Goal: Task Accomplishment & Management: Use online tool/utility

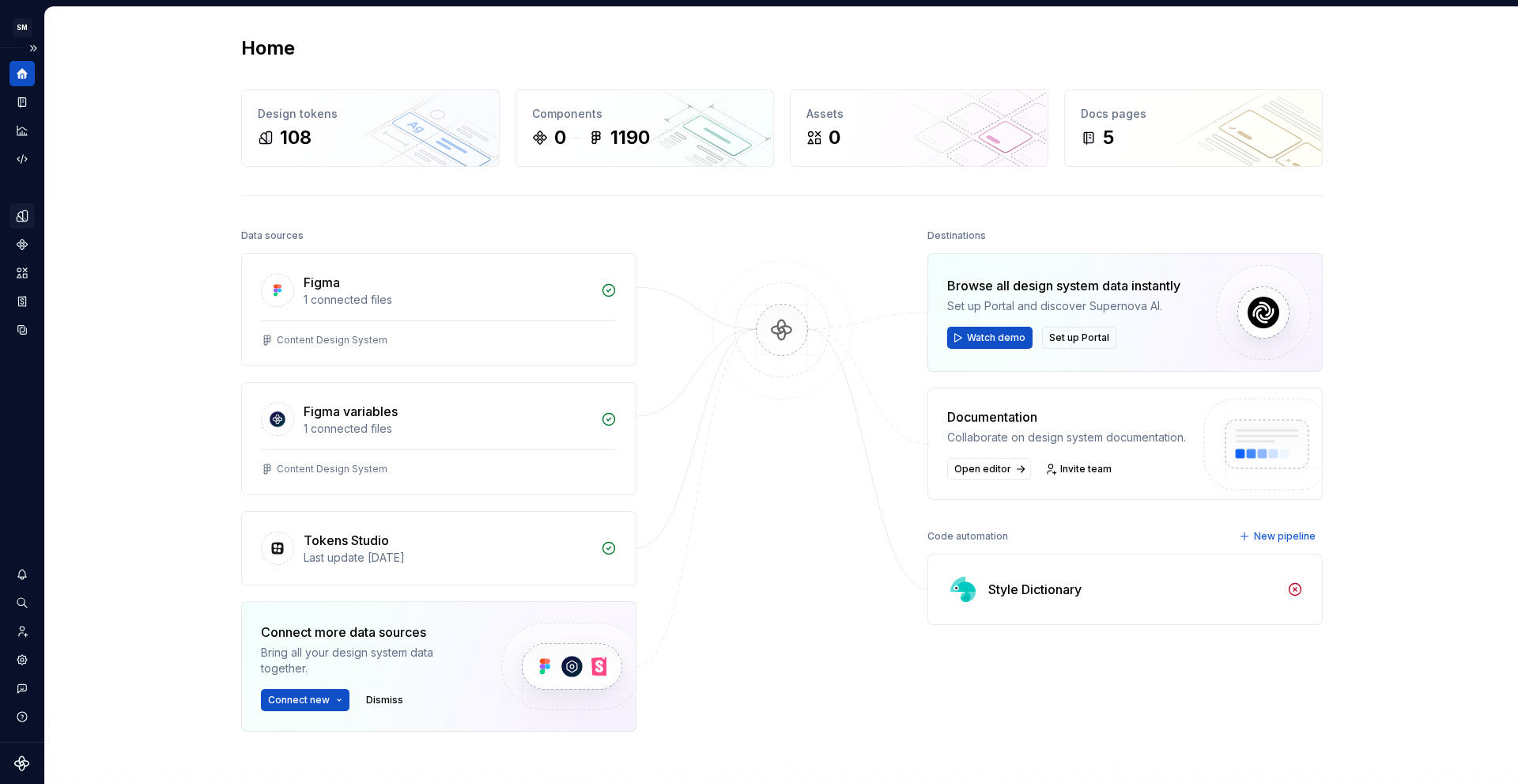
click at [24, 224] on div "Design tokens" at bounding box center [21, 215] width 25 height 25
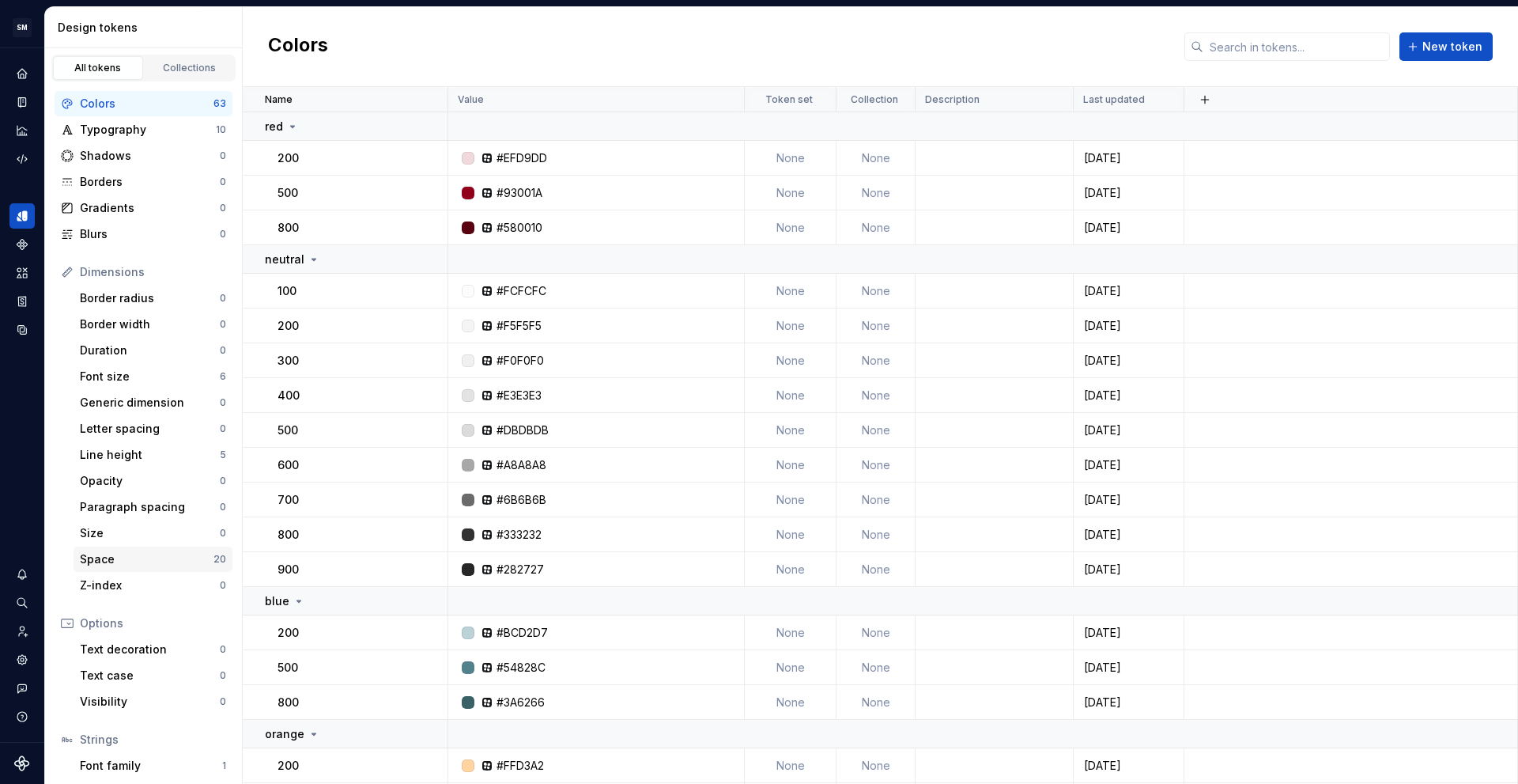
click at [131, 558] on div "Space" at bounding box center [147, 559] width 134 height 16
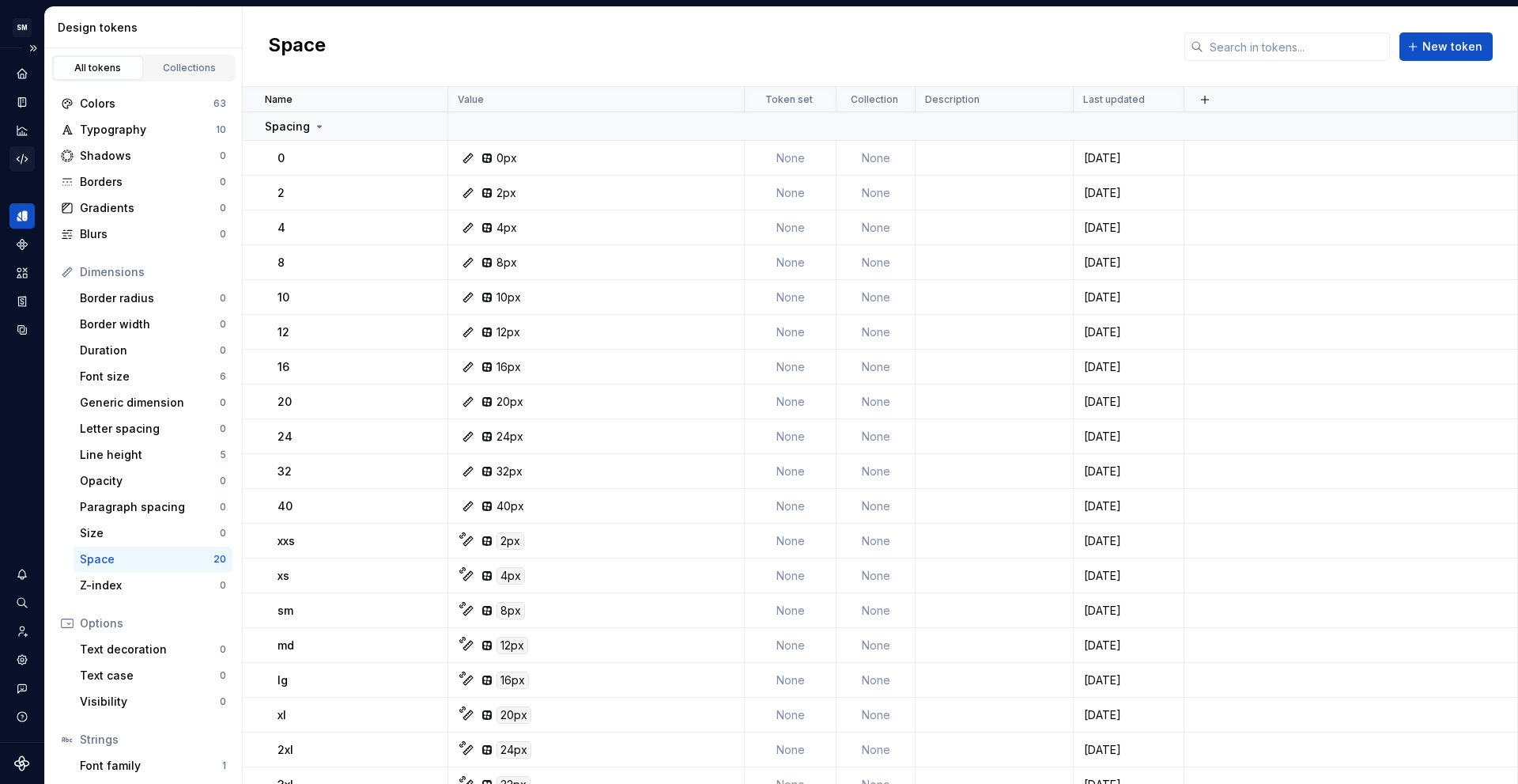
click at [17, 156] on icon "Code automation" at bounding box center [22, 159] width 14 height 14
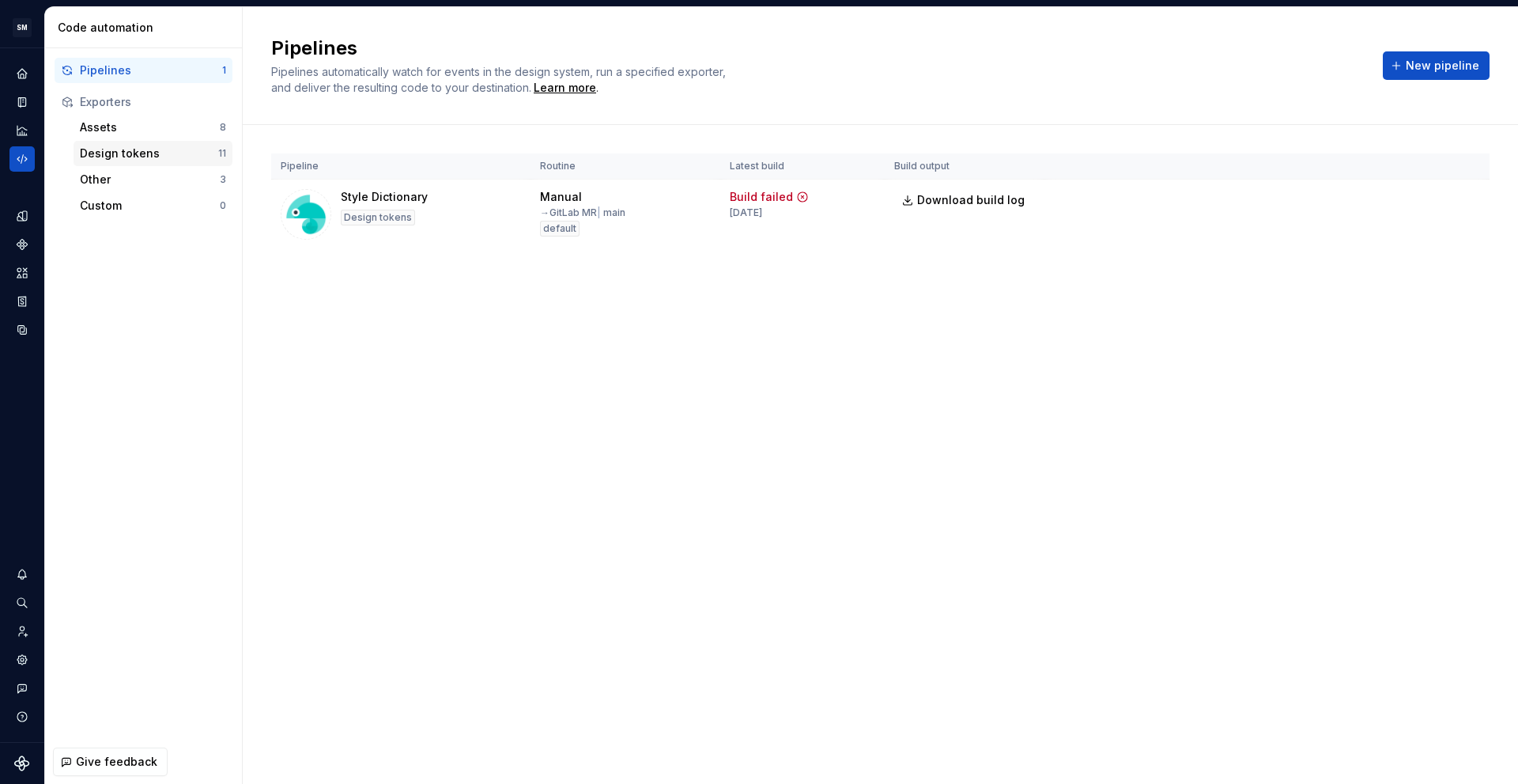
click at [136, 154] on div "Design tokens" at bounding box center [149, 154] width 138 height 16
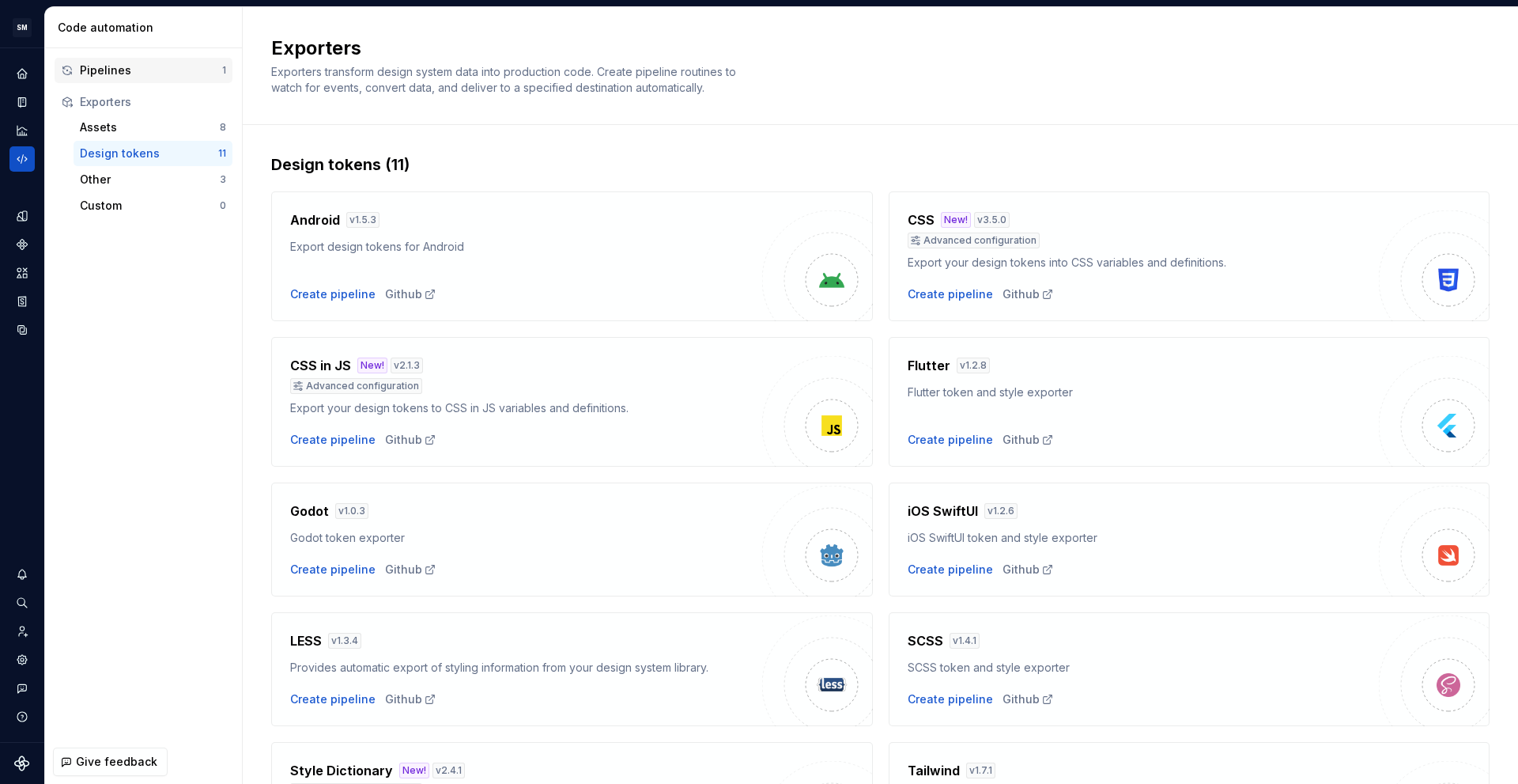
click at [131, 65] on div "Pipelines" at bounding box center [151, 70] width 142 height 16
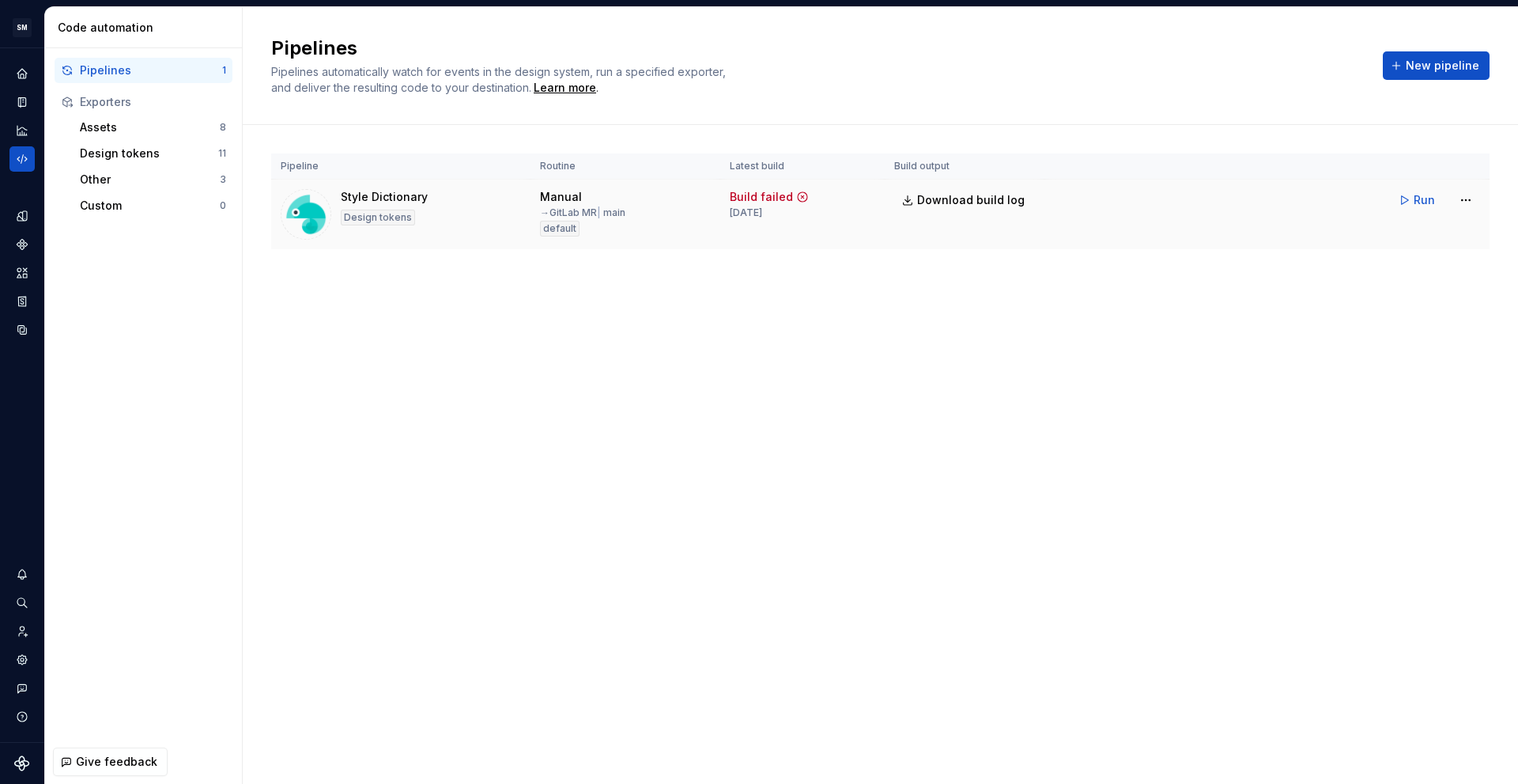
click at [796, 196] on icon at bounding box center [802, 197] width 13 height 13
click at [1410, 200] on button "Run" at bounding box center [1418, 200] width 55 height 28
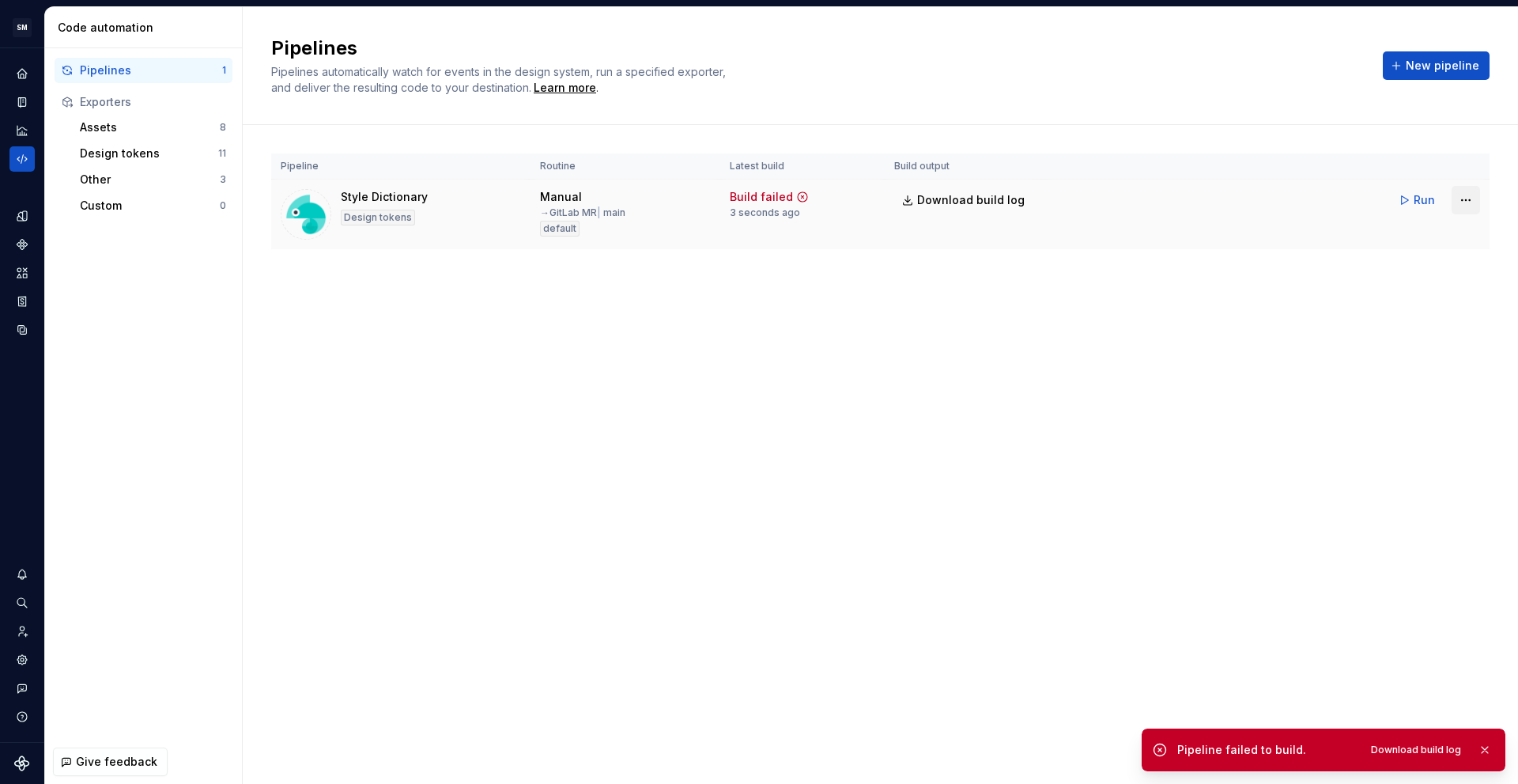
click at [1463, 199] on html "SM DEV-DS M Design system data Code automation Pipelines 1 Exporters Assets 8 D…" at bounding box center [759, 392] width 1518 height 784
click at [1432, 237] on div "Edit pipeline" at bounding box center [1445, 234] width 135 height 16
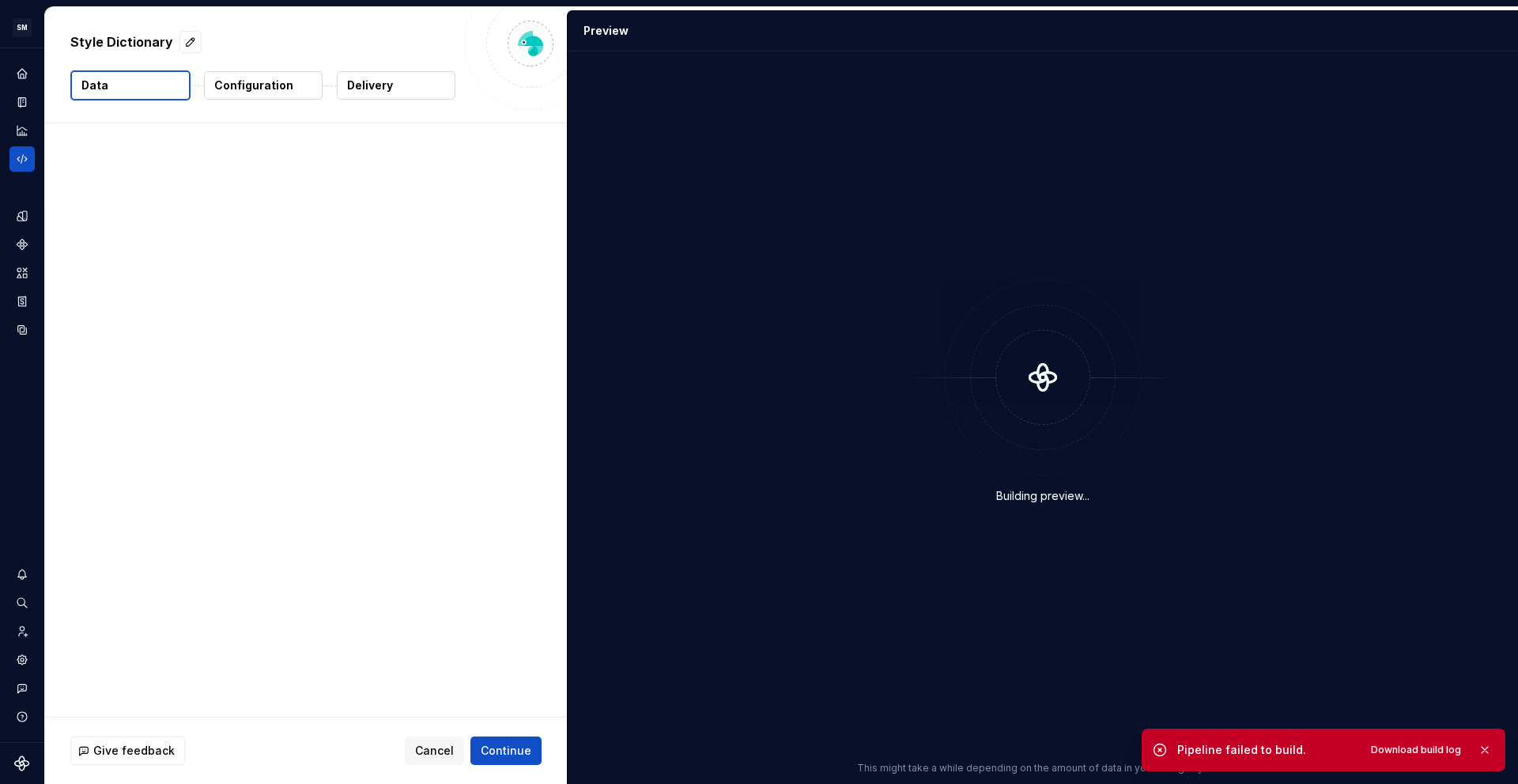
drag, startPoint x: 600, startPoint y: 267, endPoint x: 597, endPoint y: 251, distance: 16.1
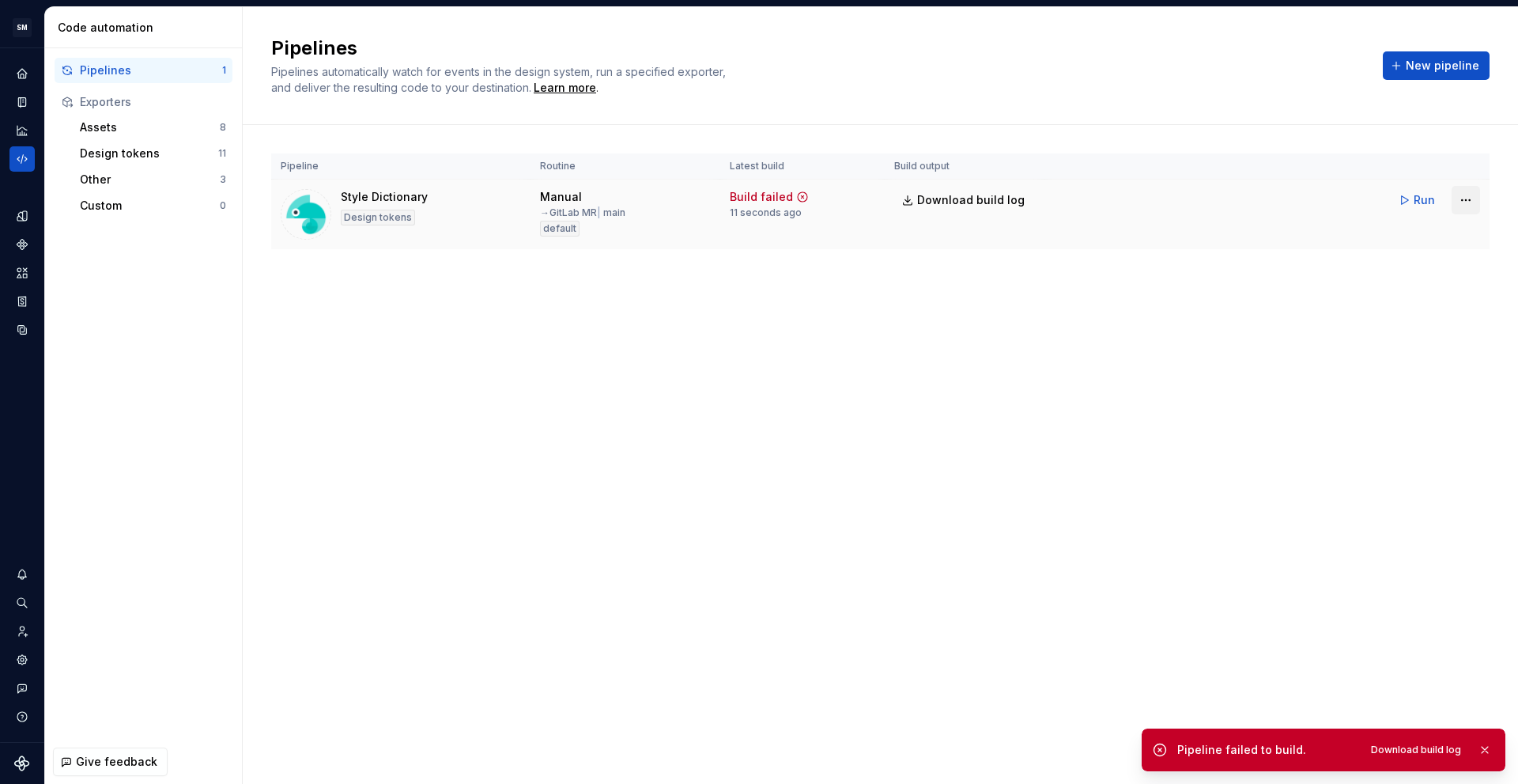
click at [1457, 198] on html "SM DEV-DS M Design system data Code automation Pipelines 1 Exporters Assets 8 D…" at bounding box center [759, 392] width 1518 height 784
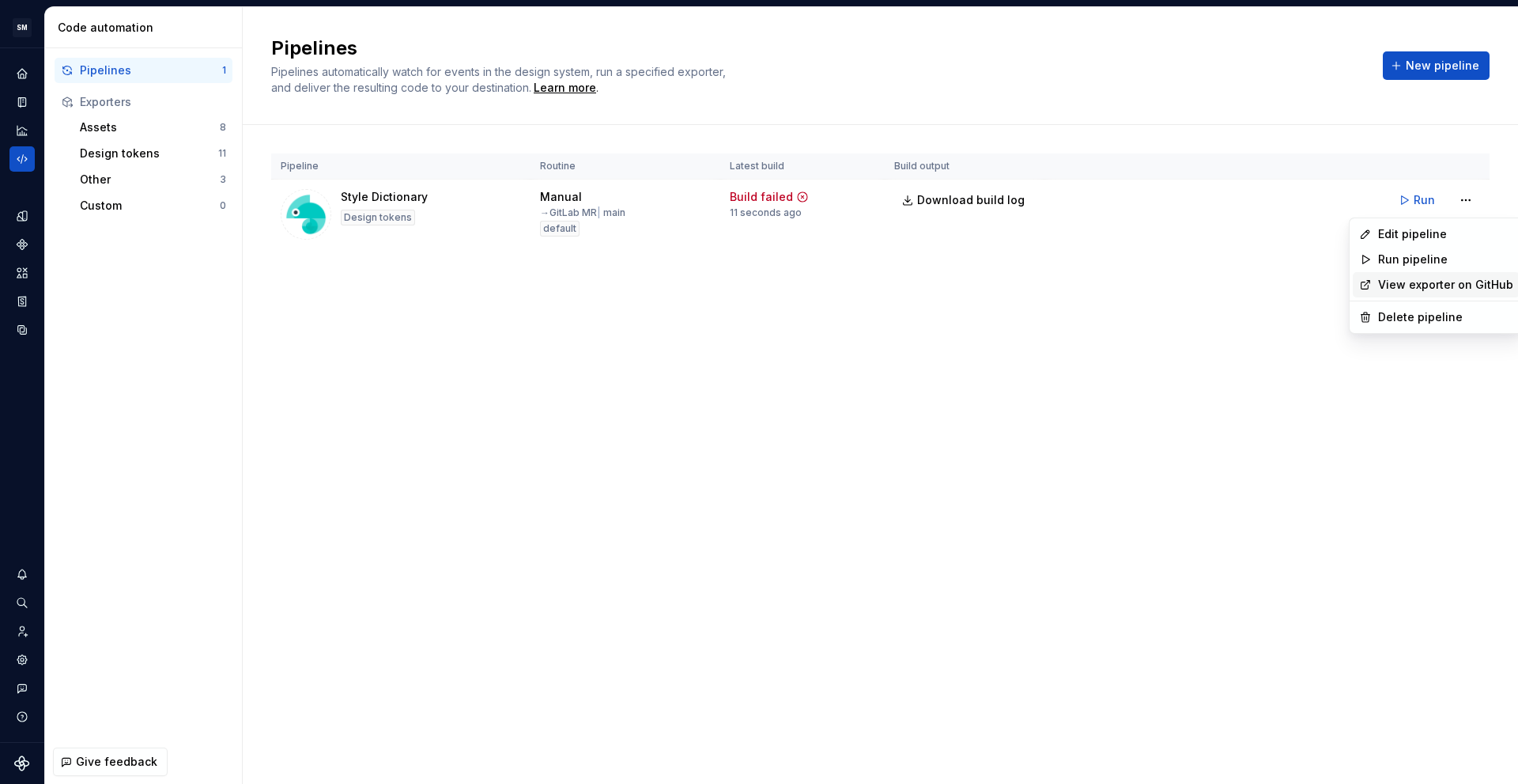
click at [1419, 289] on link "View exporter on GitHub" at bounding box center [1445, 285] width 135 height 16
click at [1460, 201] on html "SM DEV-DS M Design system data Code automation Pipelines 1 Exporters Assets 8 D…" at bounding box center [759, 392] width 1518 height 784
click at [1430, 241] on div "Edit pipeline" at bounding box center [1445, 234] width 135 height 16
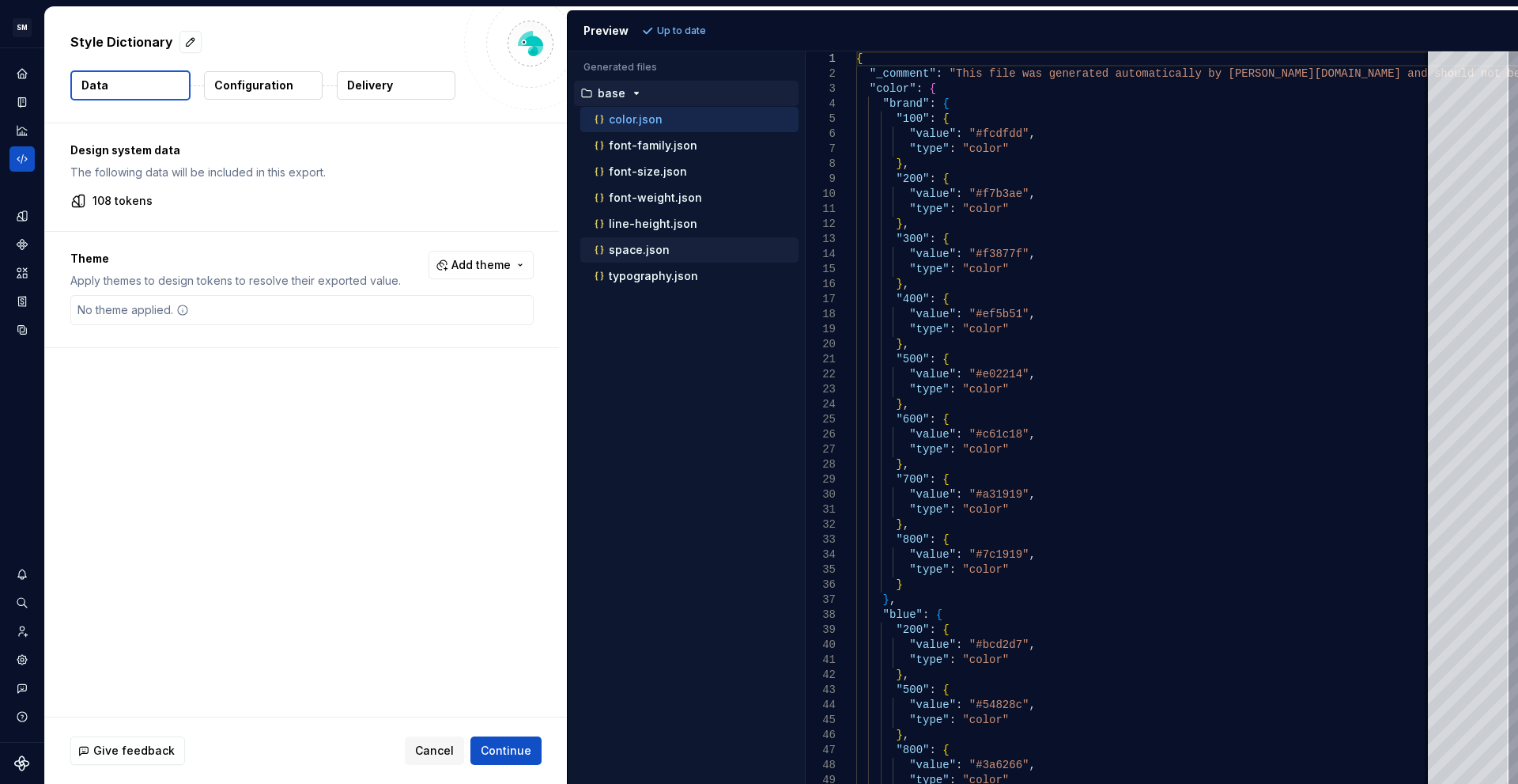
click at [643, 247] on p "space.json" at bounding box center [639, 250] width 61 height 13
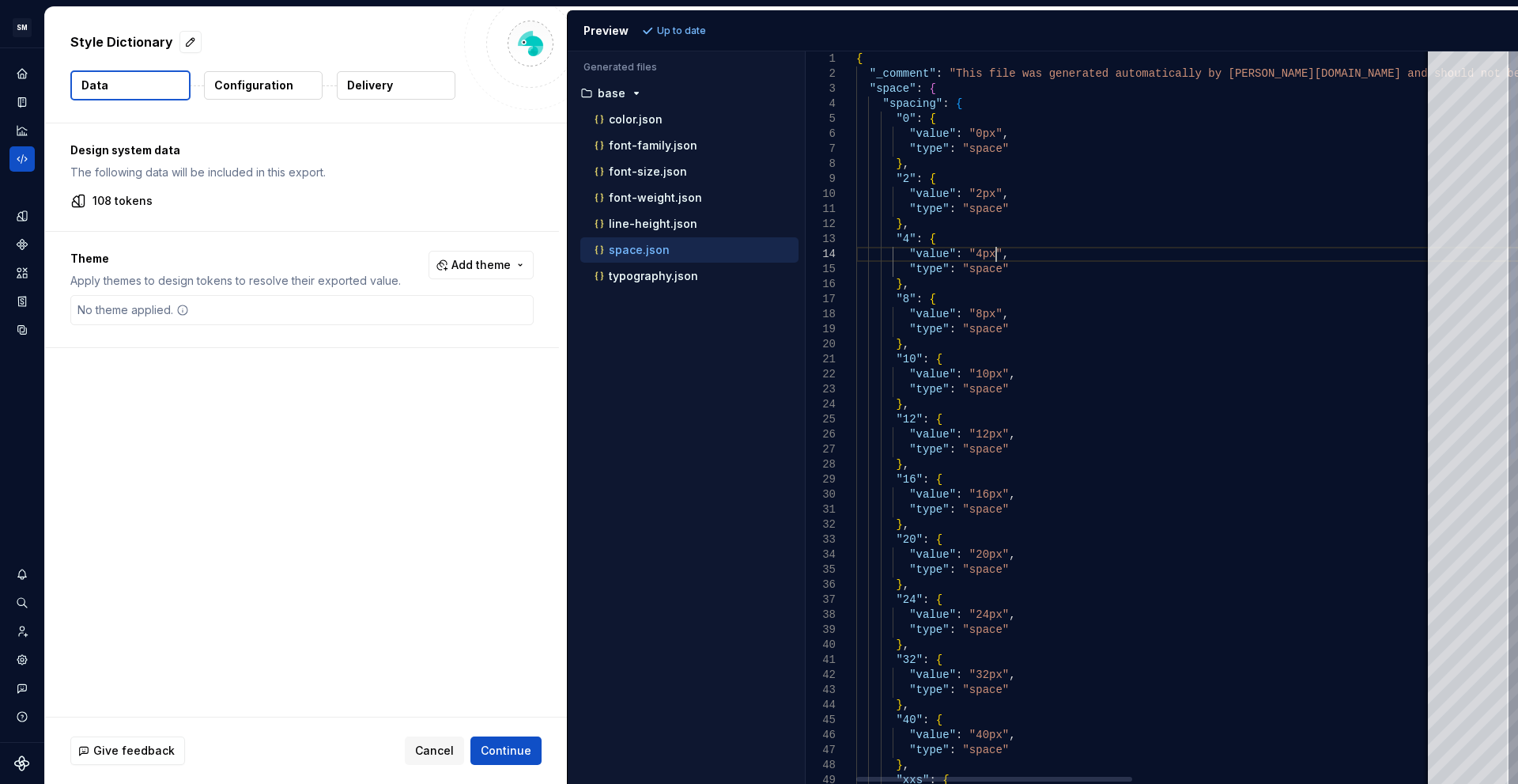
click at [1125, 251] on div "{ "_comment" : "This file was generated automatically by Supernov a.io and shou…" at bounding box center [1457, 709] width 1202 height 1317
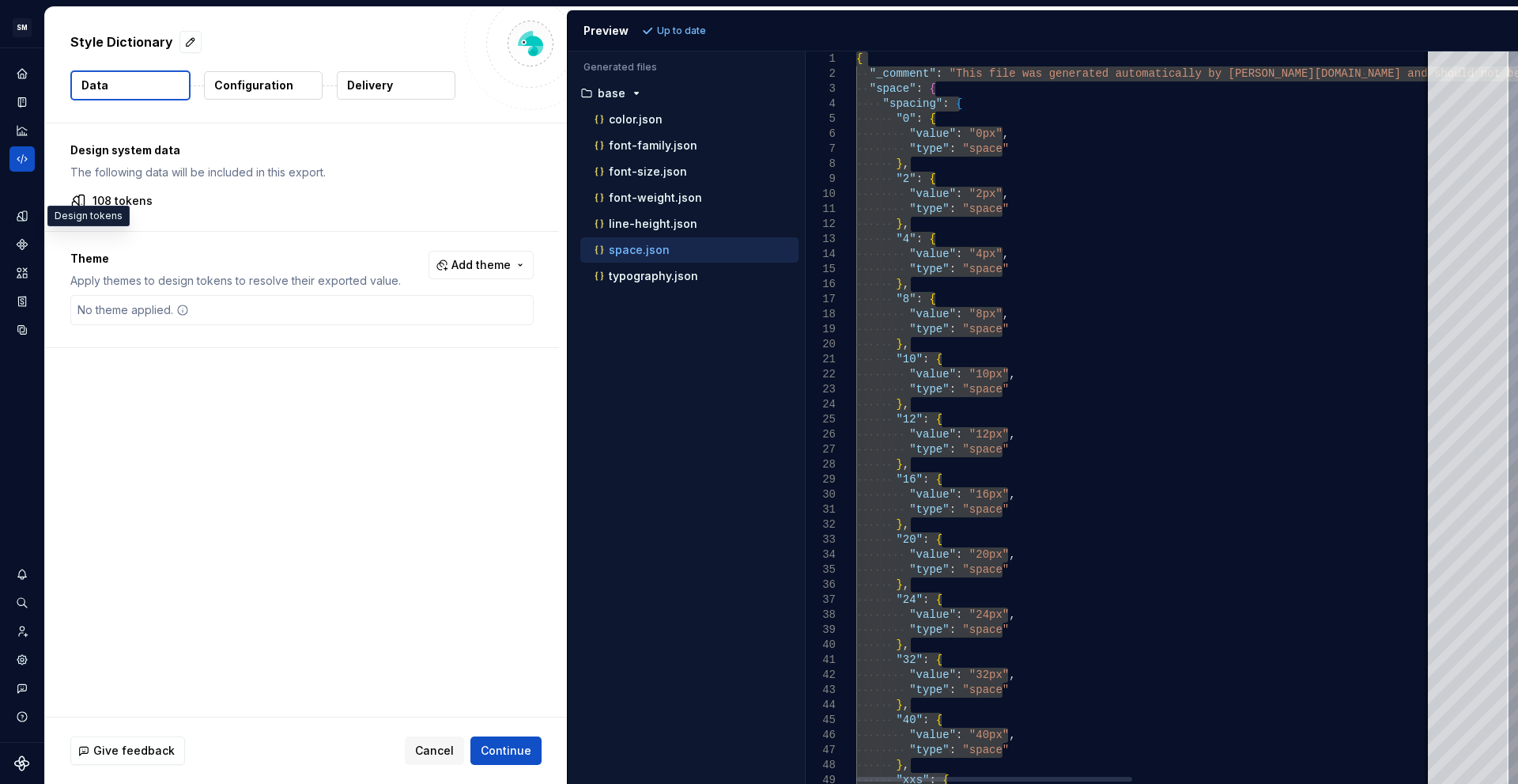
click at [1212, 241] on div "{ "_comment" : "This file was generated automatically by Supernov a.io and shou…" at bounding box center [1457, 709] width 1202 height 1317
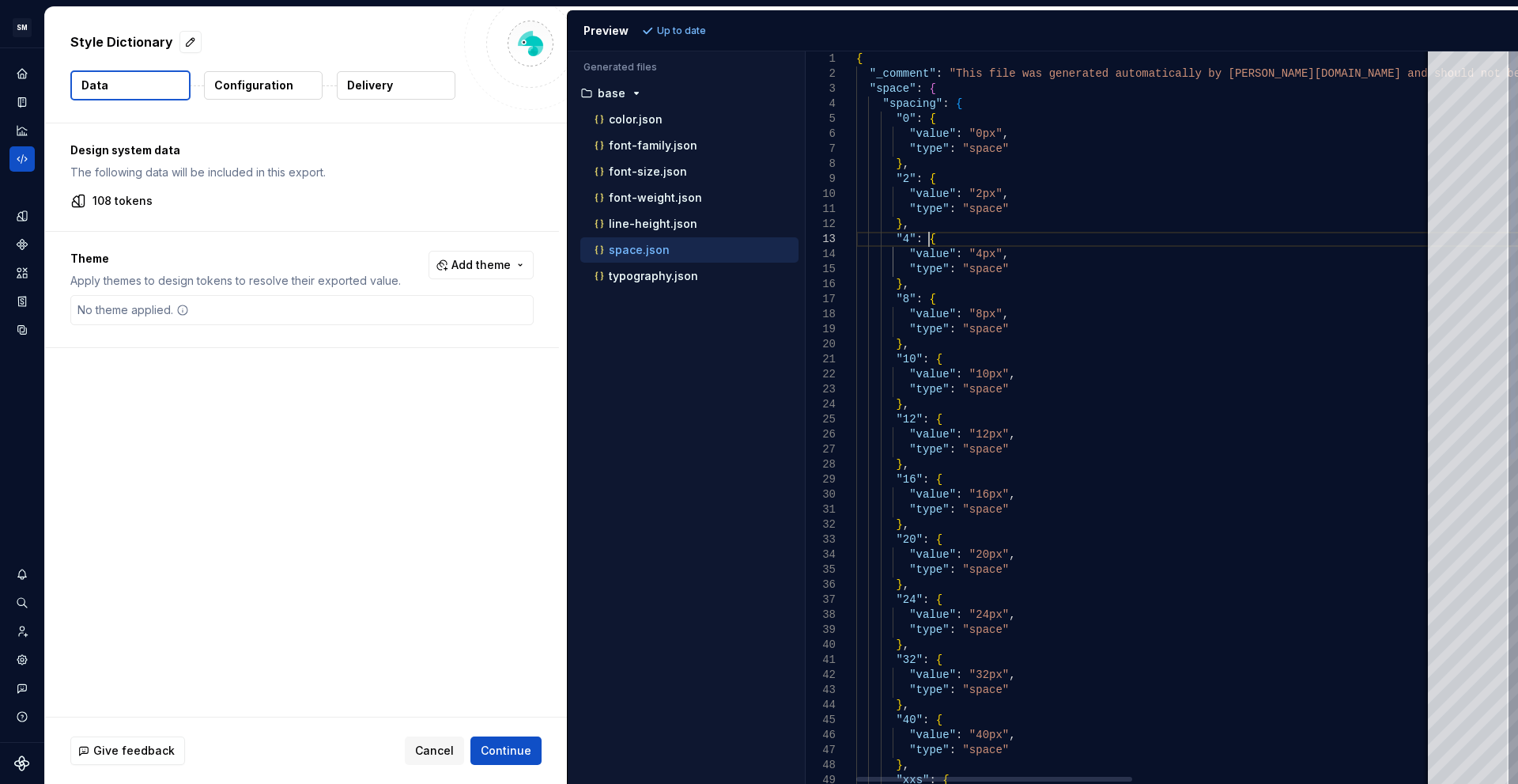
scroll to position [0, 1]
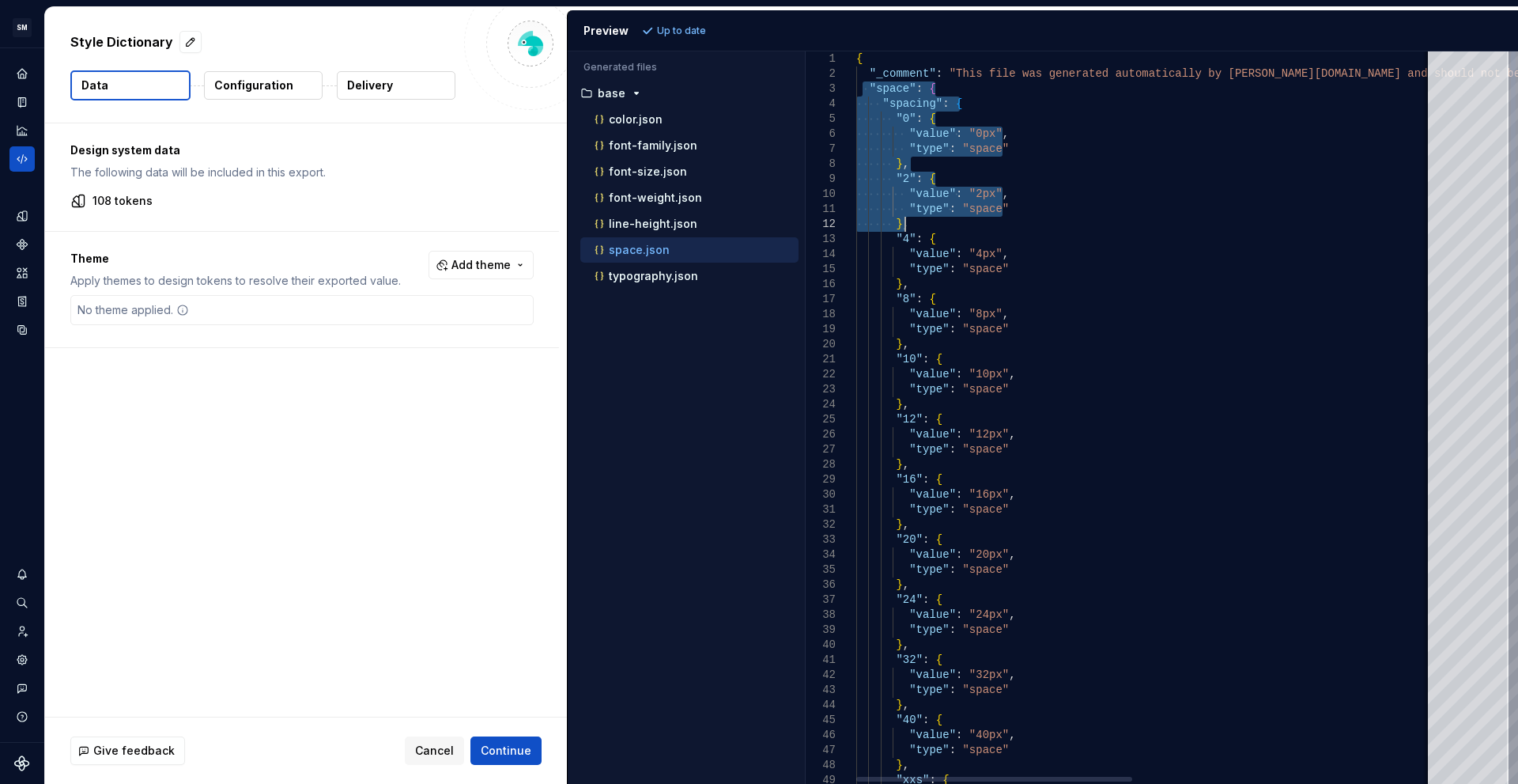
drag, startPoint x: 864, startPoint y: 90, endPoint x: 928, endPoint y: 225, distance: 148.9
click at [928, 225] on div "{ "_comment" : "This file was generated automatically by Supernov a.io and shou…" at bounding box center [1457, 709] width 1202 height 1317
click at [643, 225] on p "line-height.json" at bounding box center [653, 223] width 89 height 13
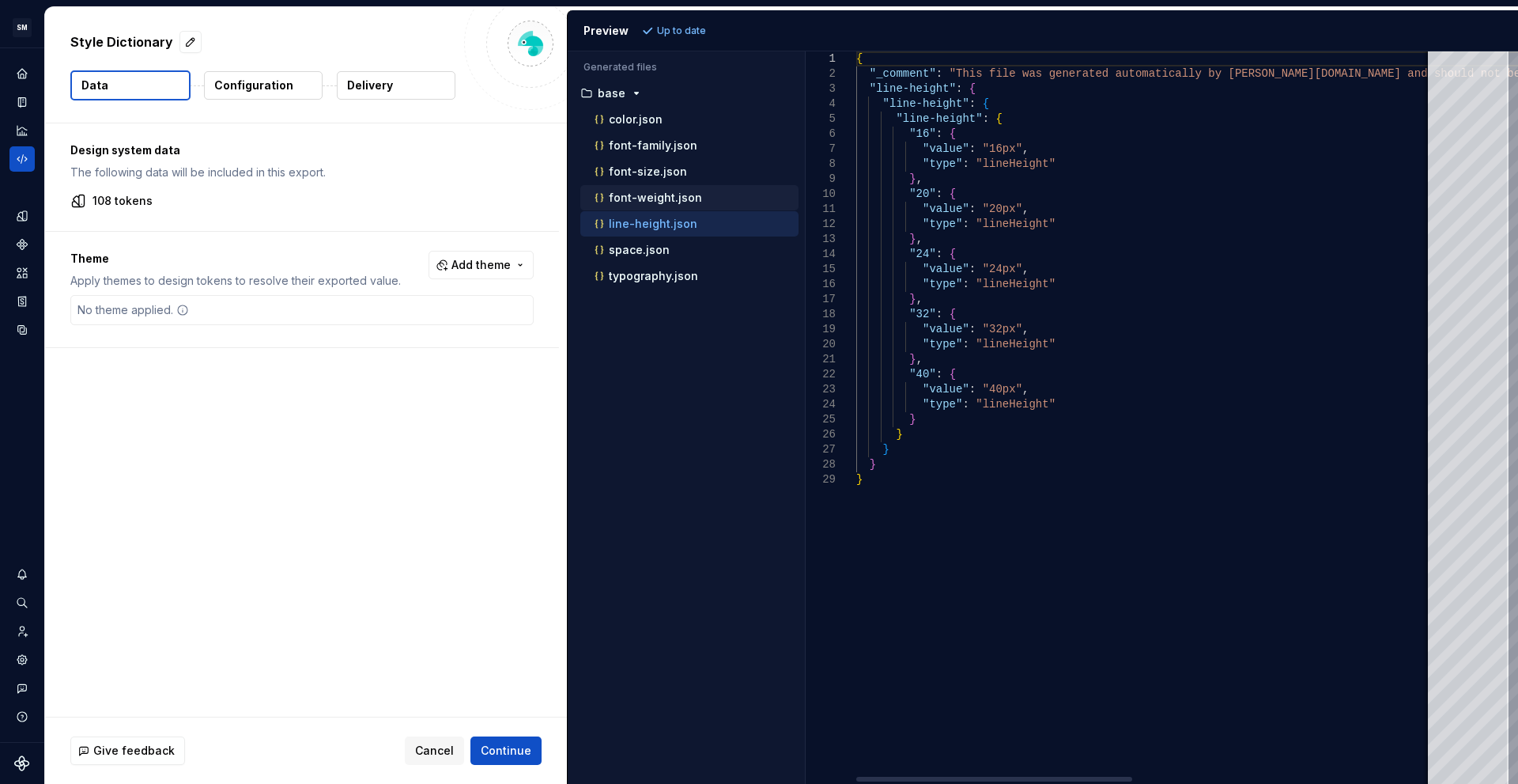
click at [643, 201] on p "font-weight.json" at bounding box center [655, 197] width 93 height 13
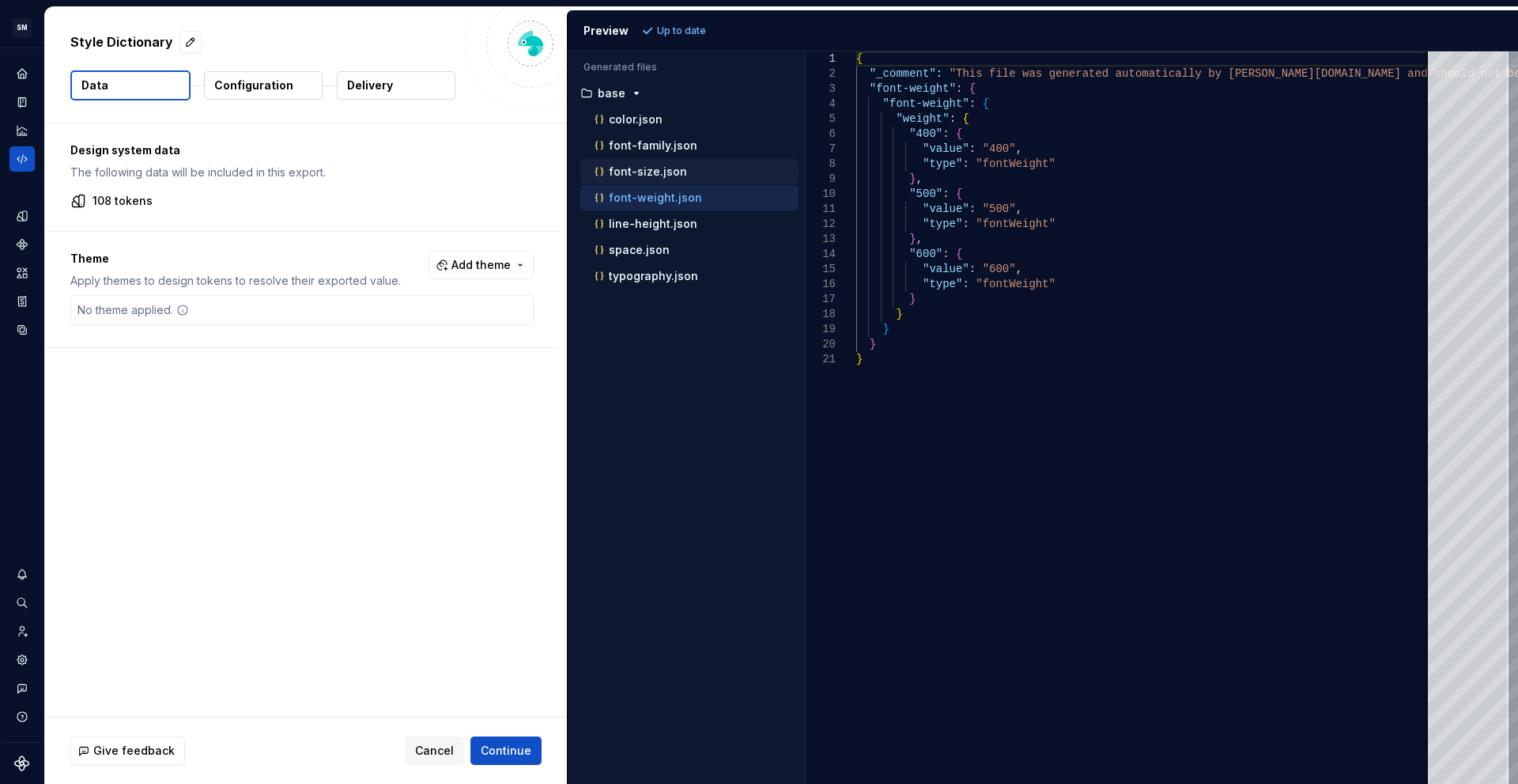
click at [639, 180] on button "font-size.json" at bounding box center [689, 171] width 218 height 17
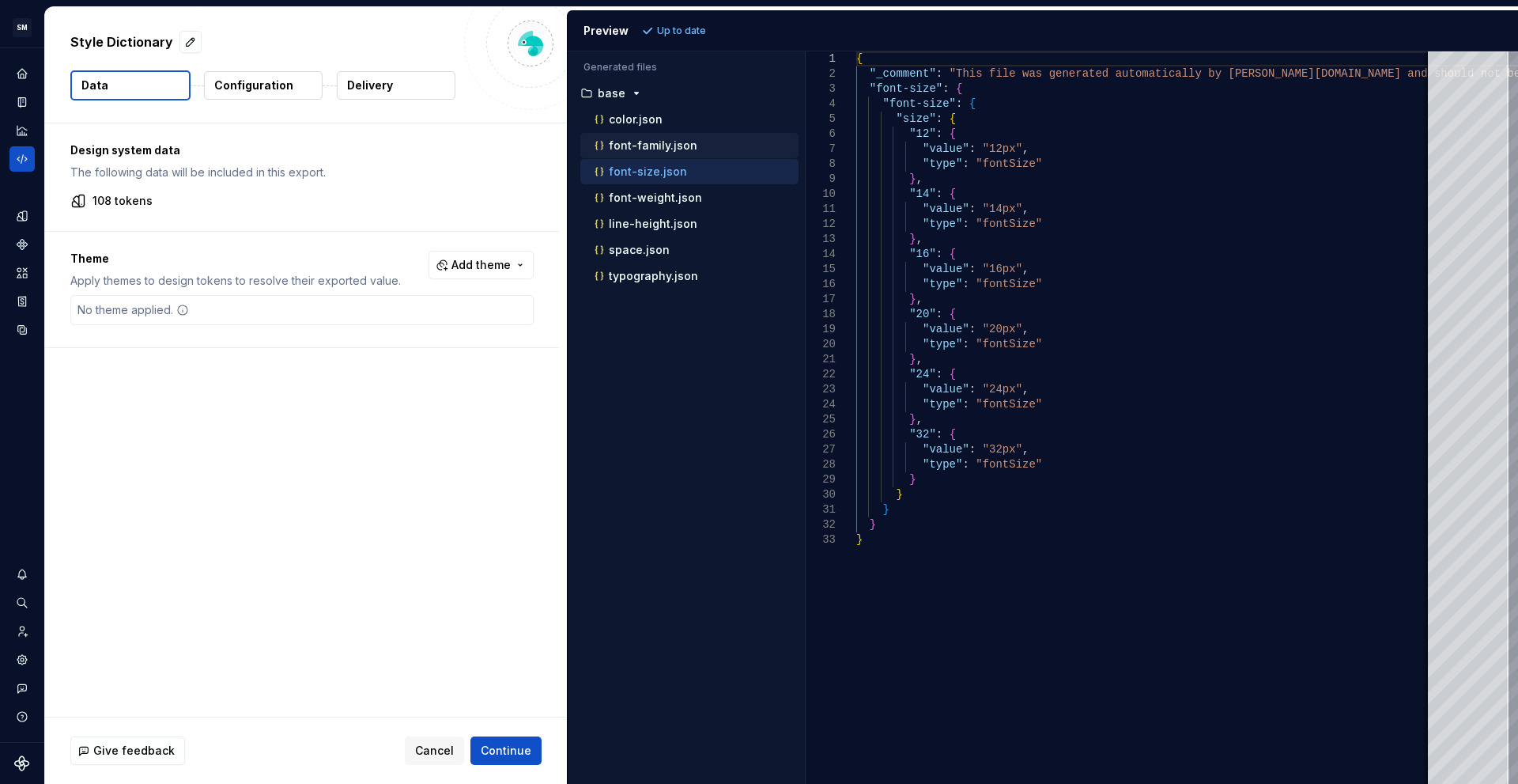
click at [640, 153] on div "font-family.json" at bounding box center [695, 146] width 207 height 16
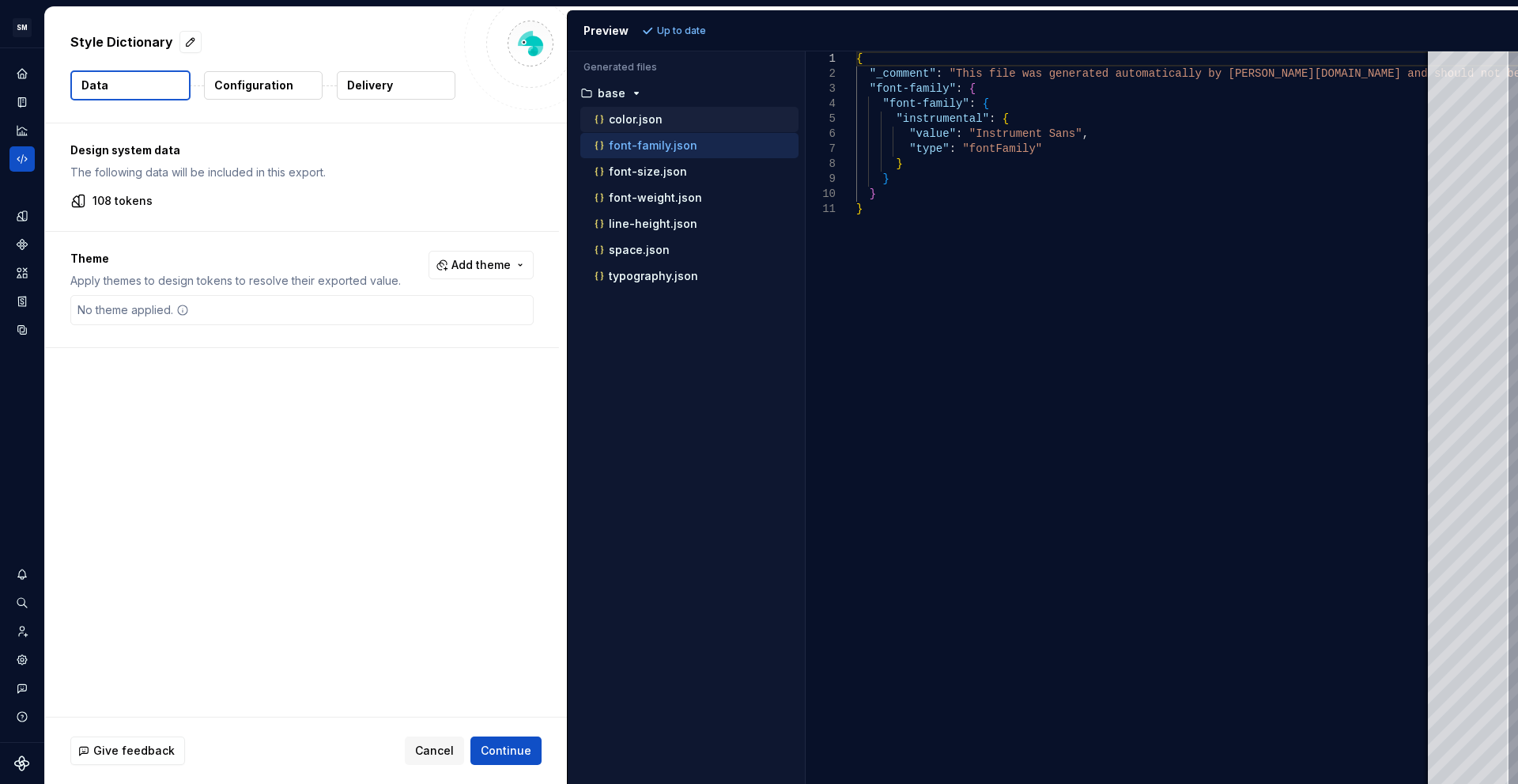
click at [641, 129] on div "color.json" at bounding box center [689, 119] width 218 height 25
click at [644, 128] on div "color.json" at bounding box center [689, 119] width 218 height 25
click at [640, 123] on p "color.json" at bounding box center [636, 119] width 54 height 13
type textarea "**********"
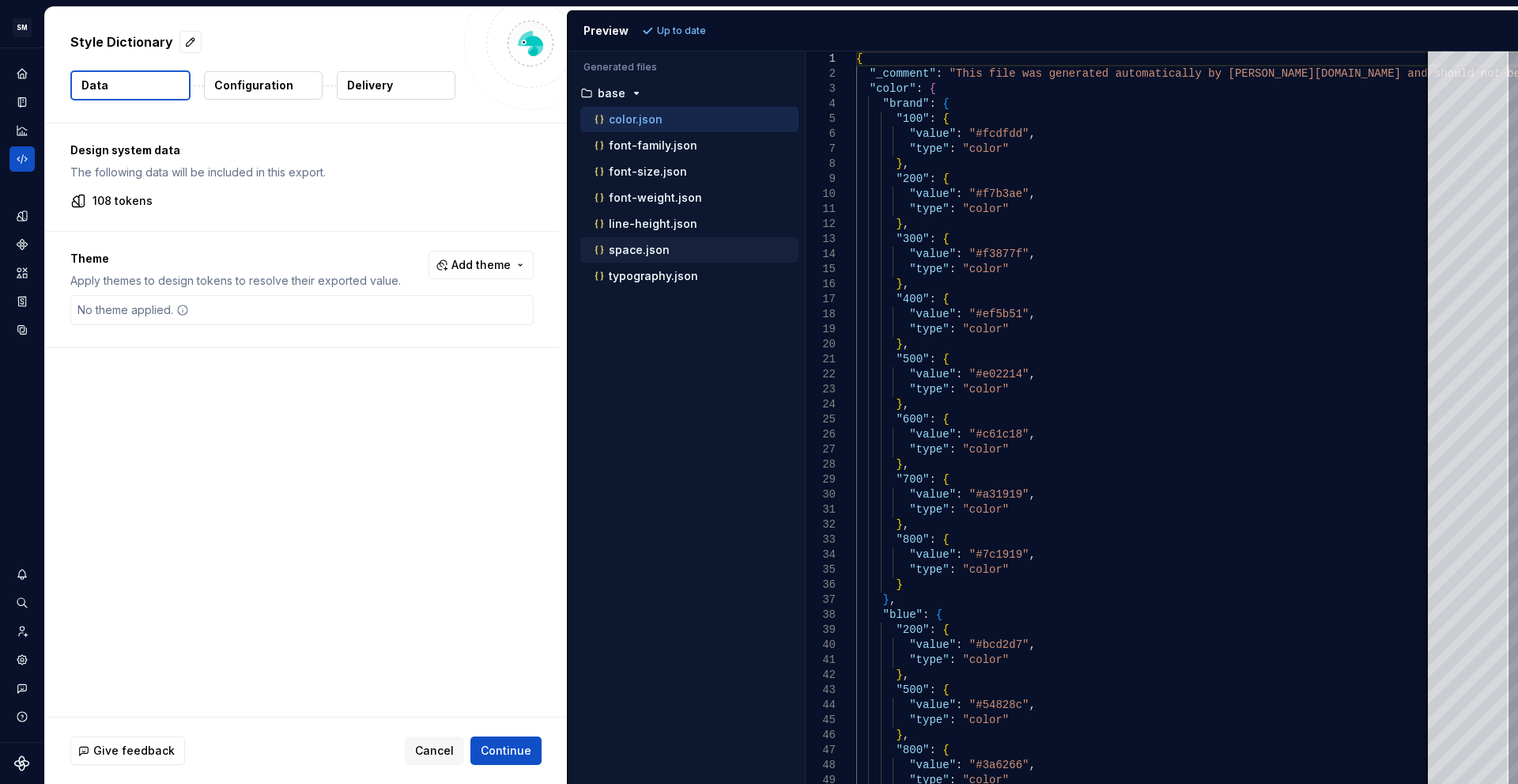
click at [655, 248] on p "space.json" at bounding box center [639, 250] width 61 height 13
type textarea "**********"
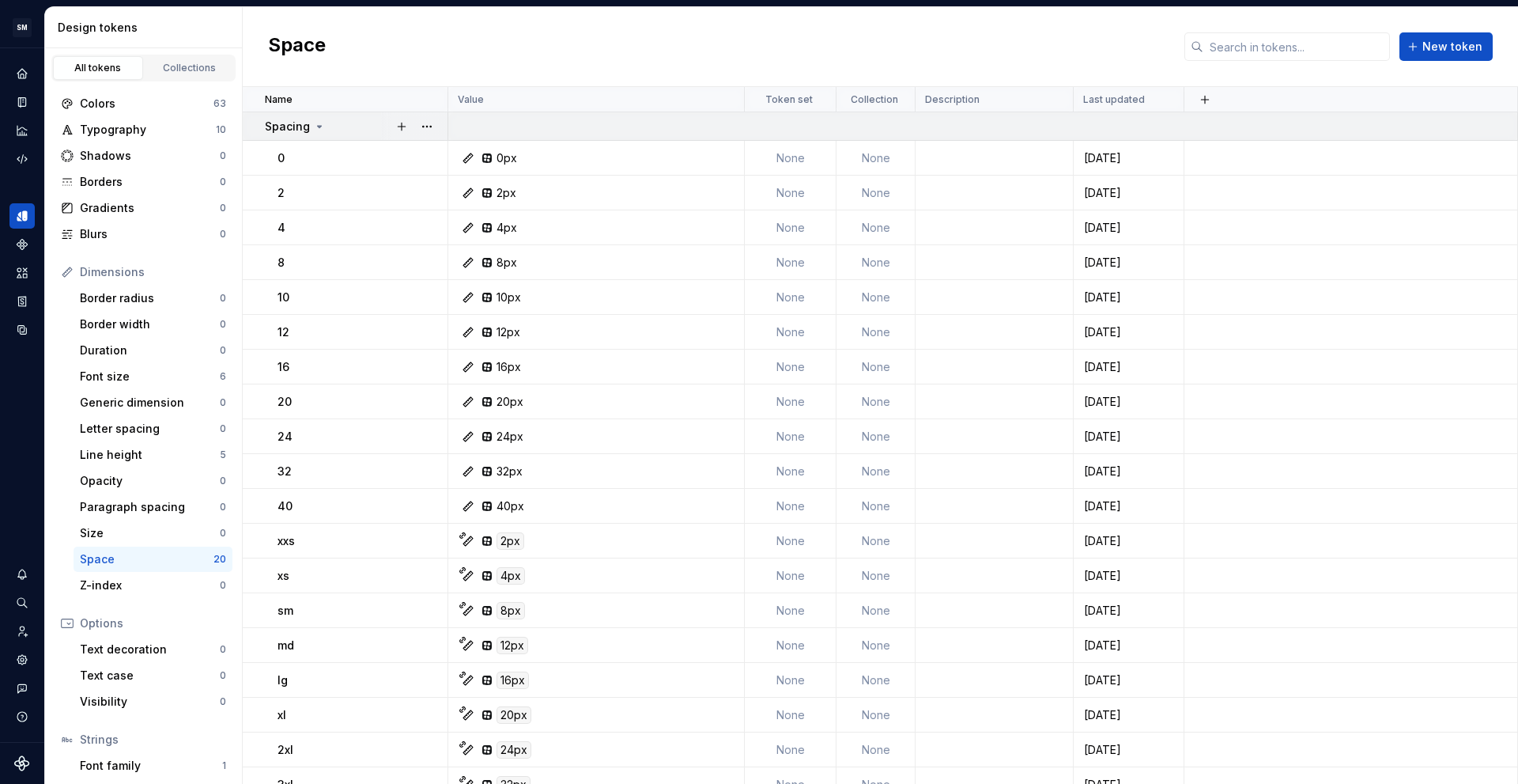
click at [346, 127] on div "Spacing" at bounding box center [356, 127] width 182 height 16
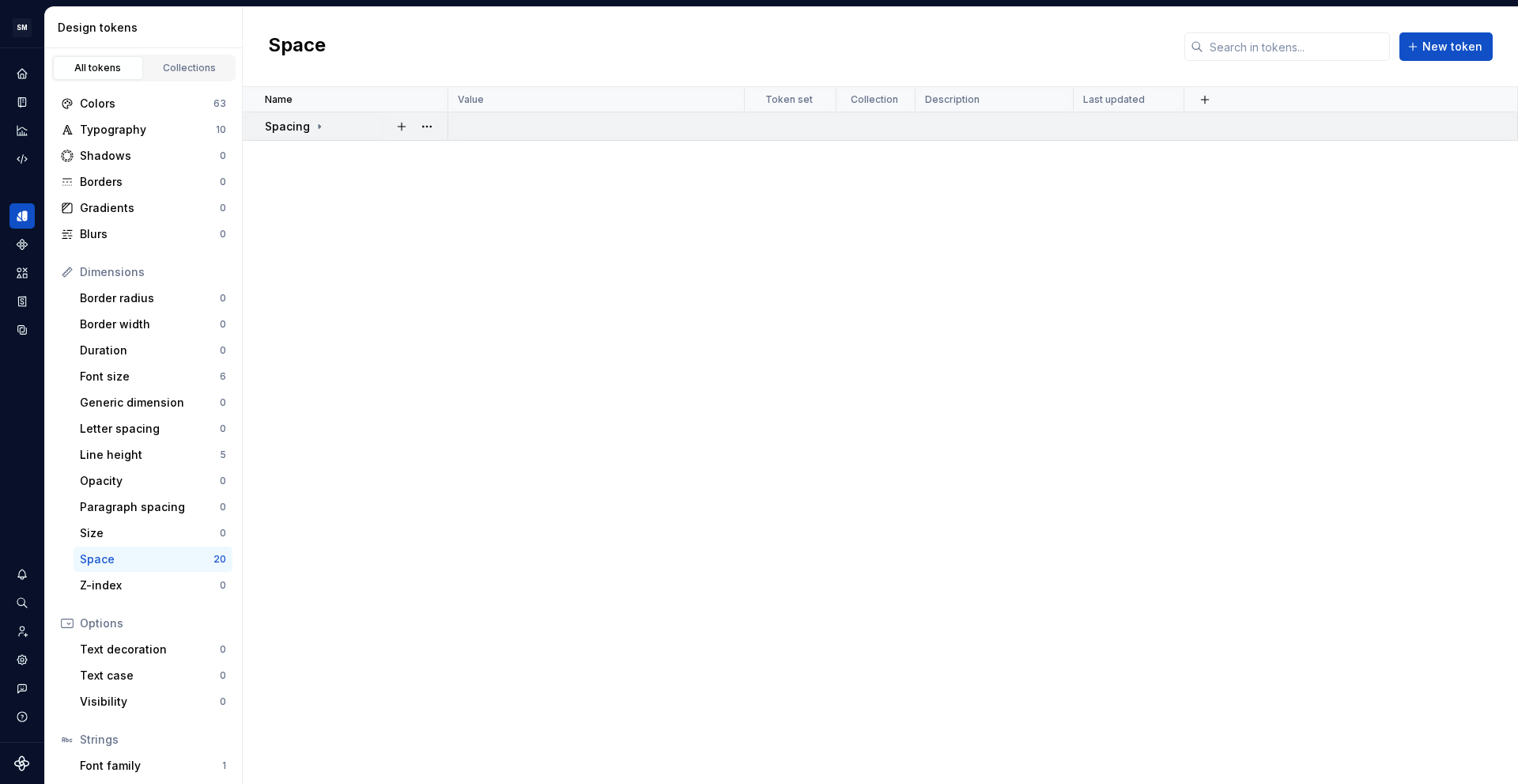
click at [346, 127] on div "Spacing" at bounding box center [356, 127] width 182 height 16
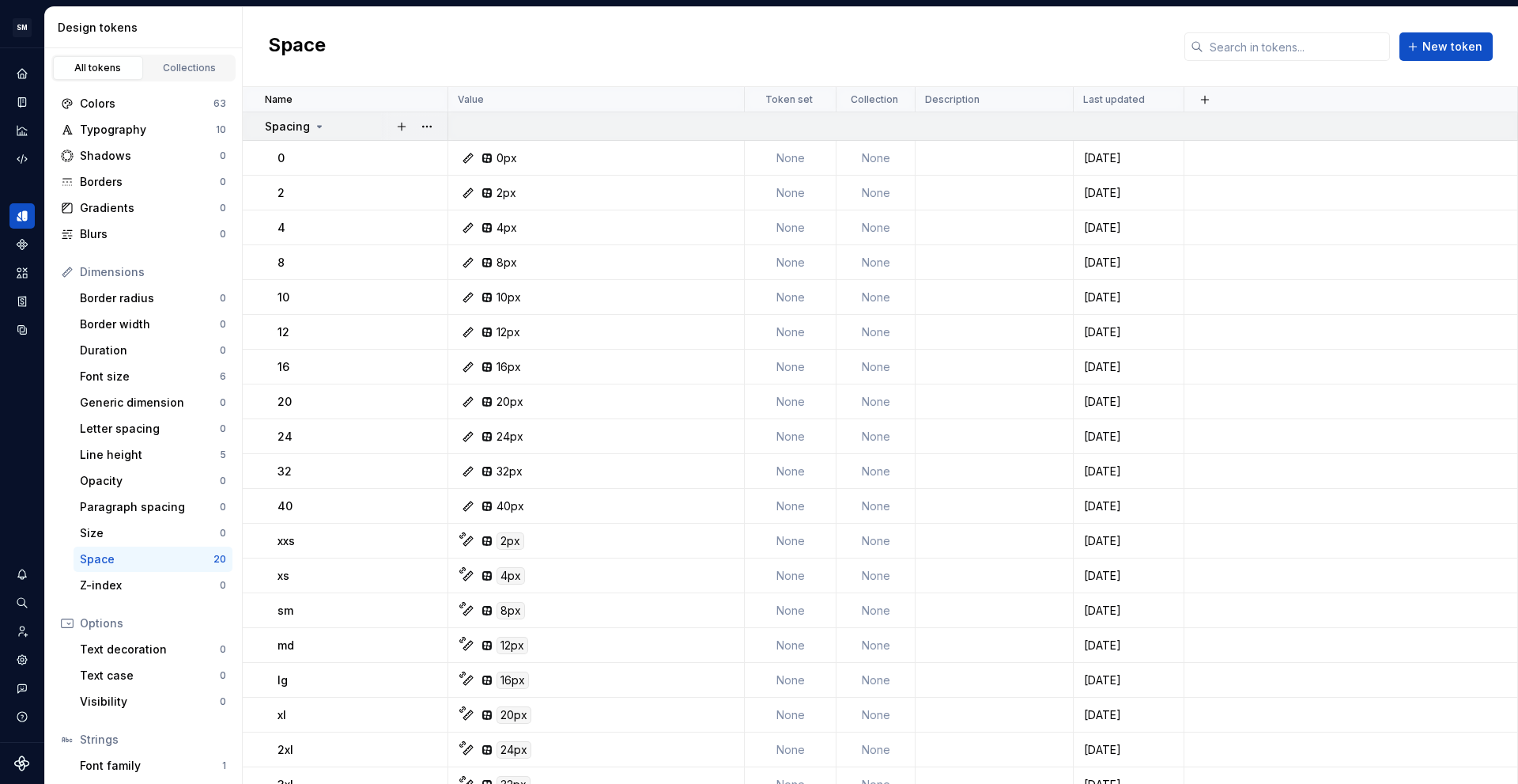
click at [346, 127] on div "Spacing" at bounding box center [356, 127] width 182 height 16
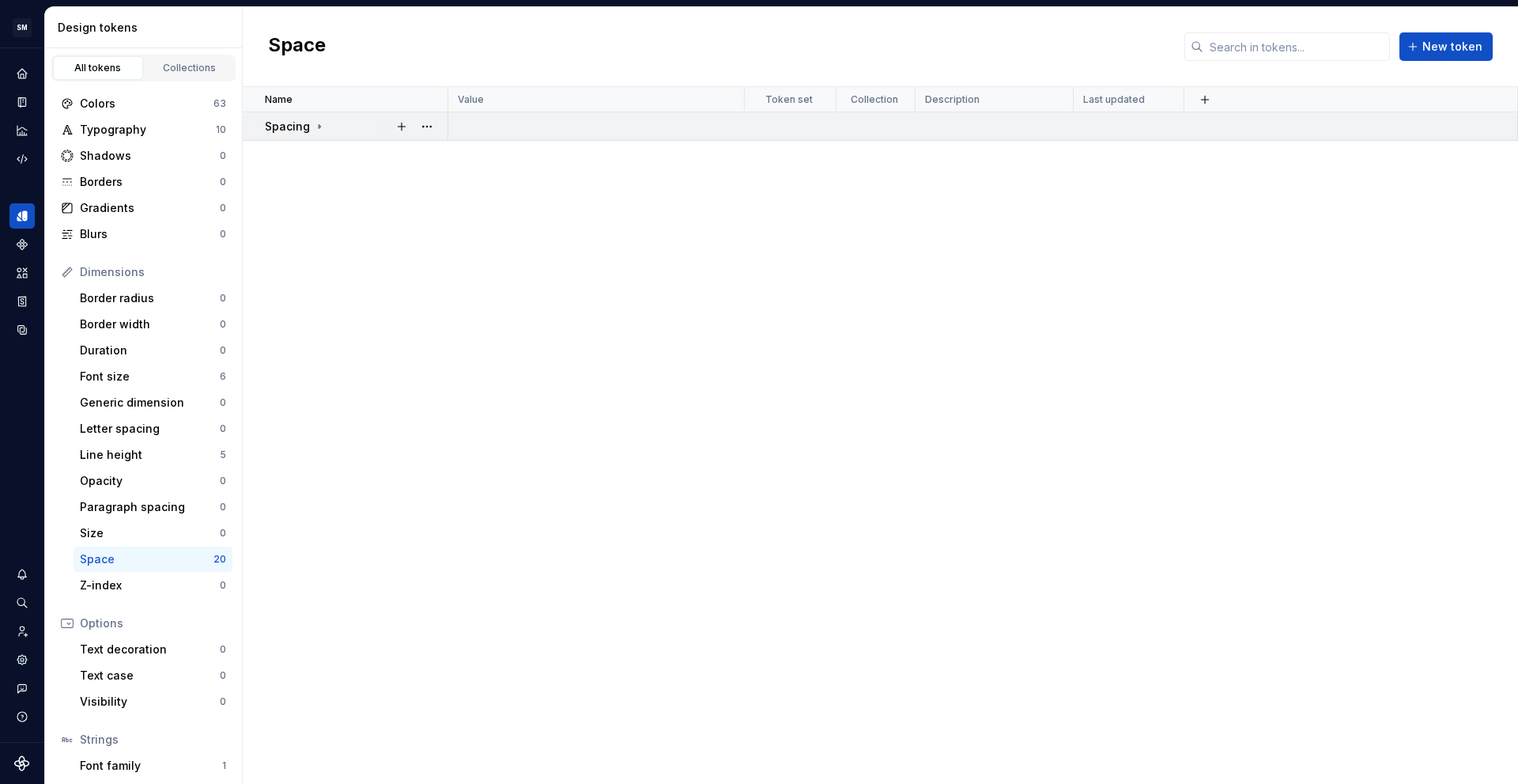
click at [346, 127] on div "Spacing" at bounding box center [356, 127] width 182 height 16
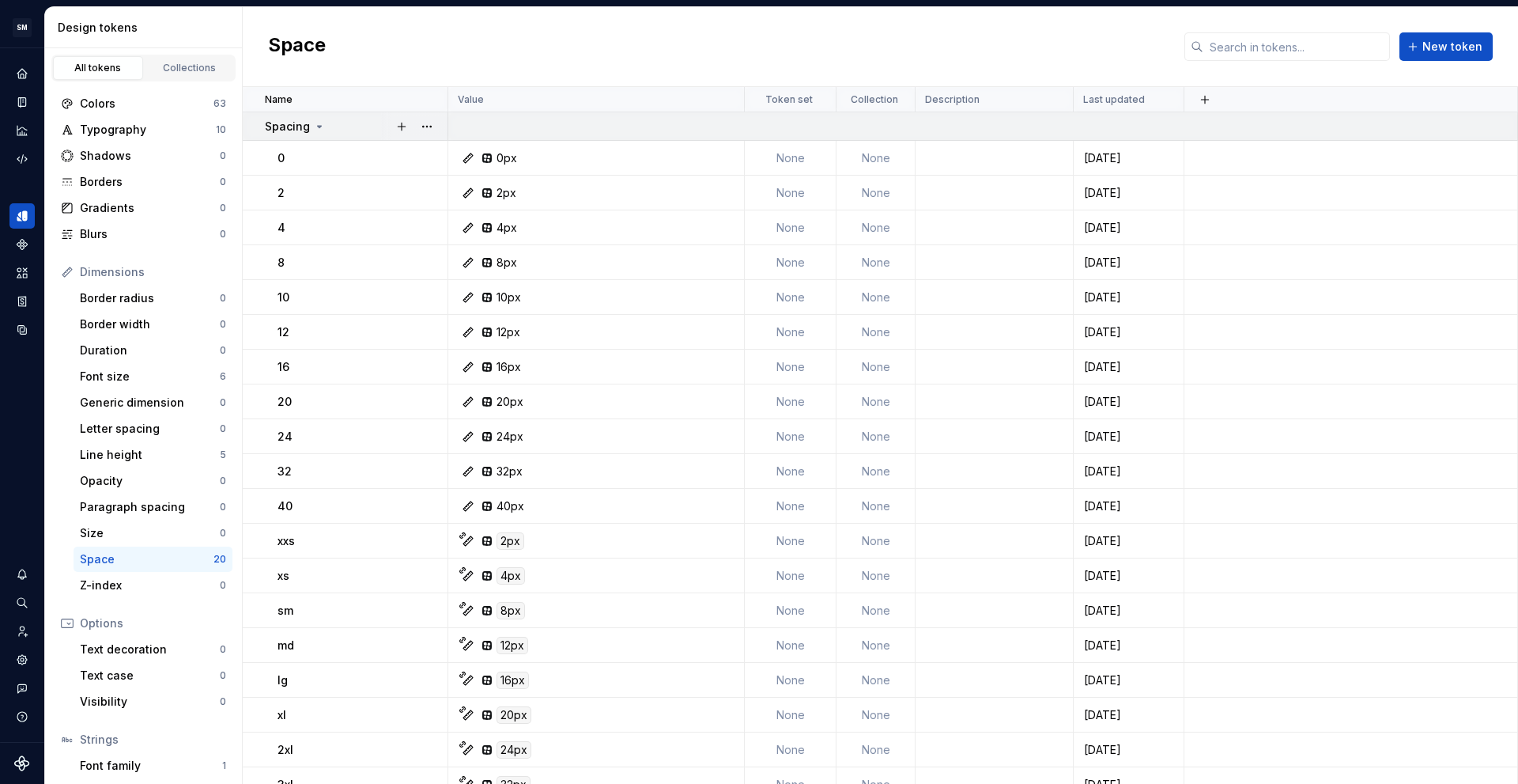
click at [344, 127] on div "Spacing" at bounding box center [356, 127] width 182 height 16
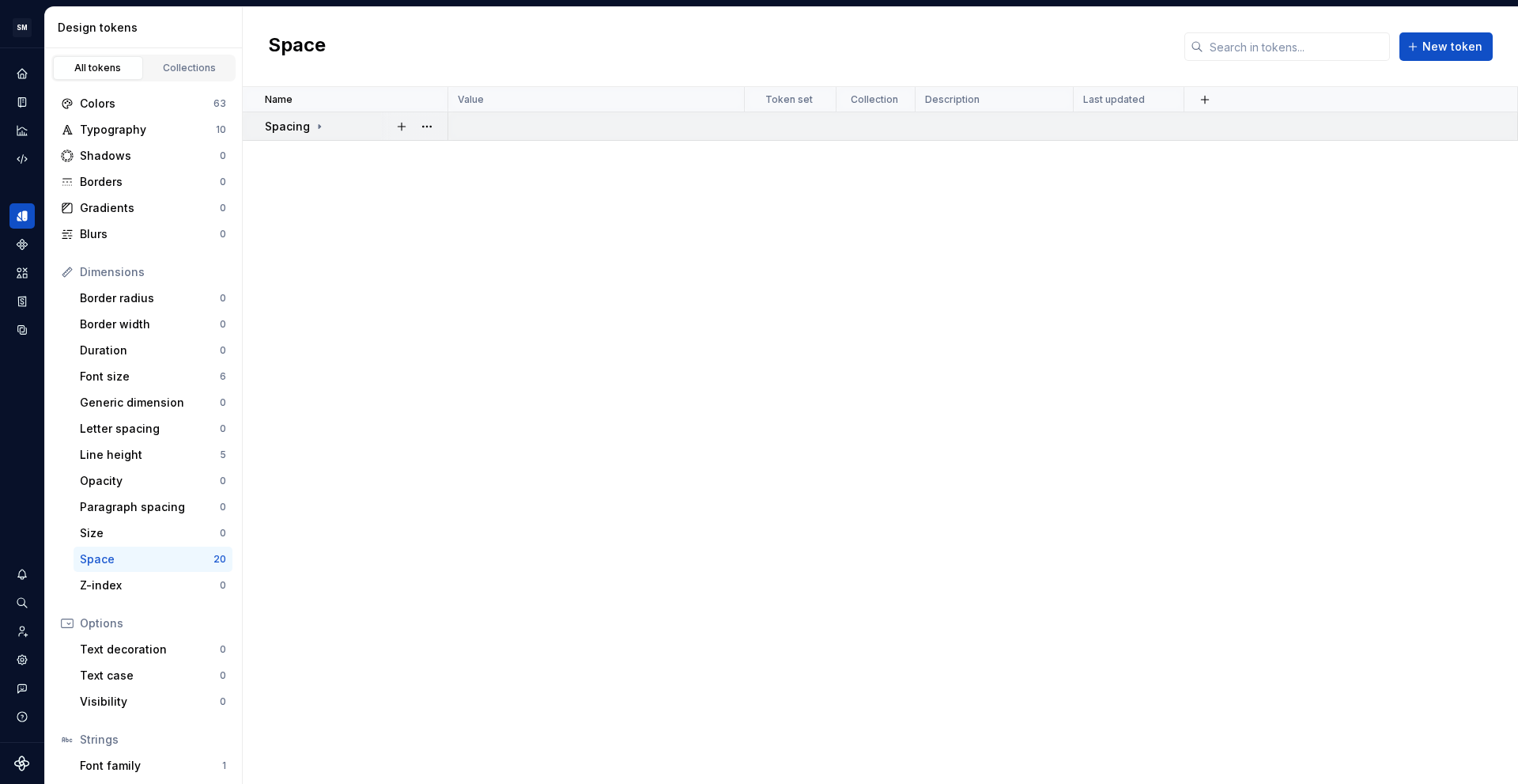
click at [323, 123] on icon at bounding box center [319, 126] width 13 height 13
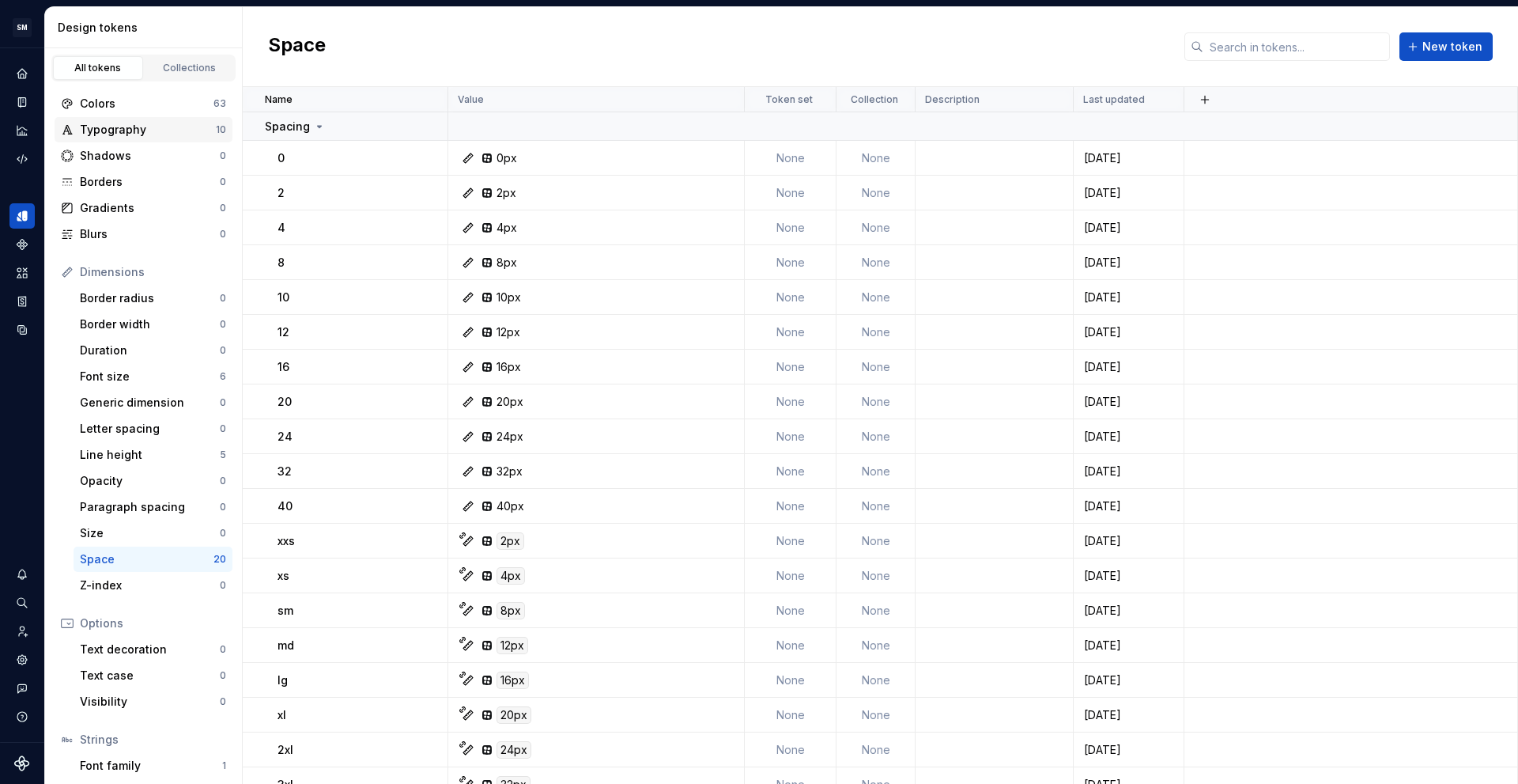
click at [138, 131] on div "Typography" at bounding box center [148, 130] width 136 height 16
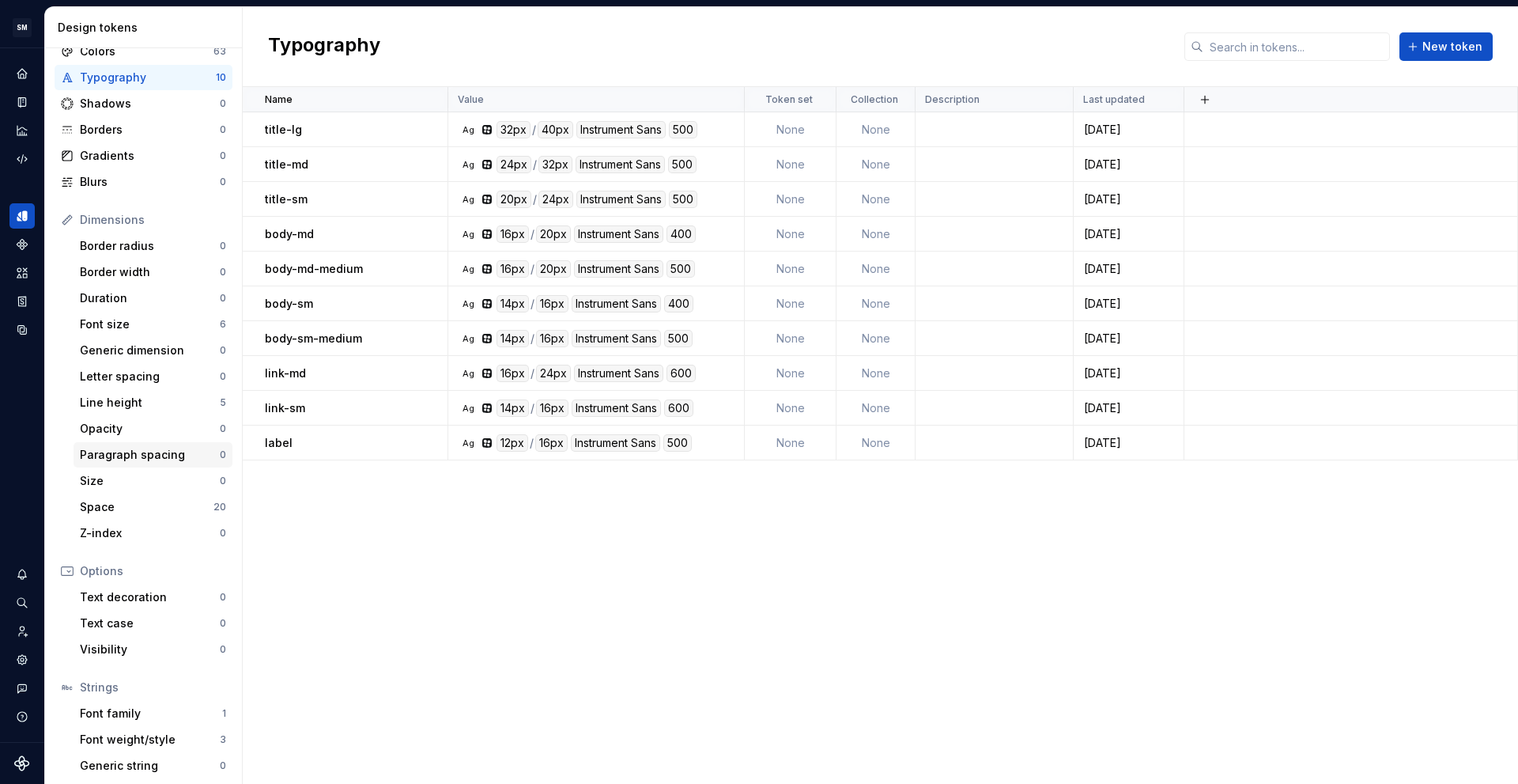
scroll to position [82, 0]
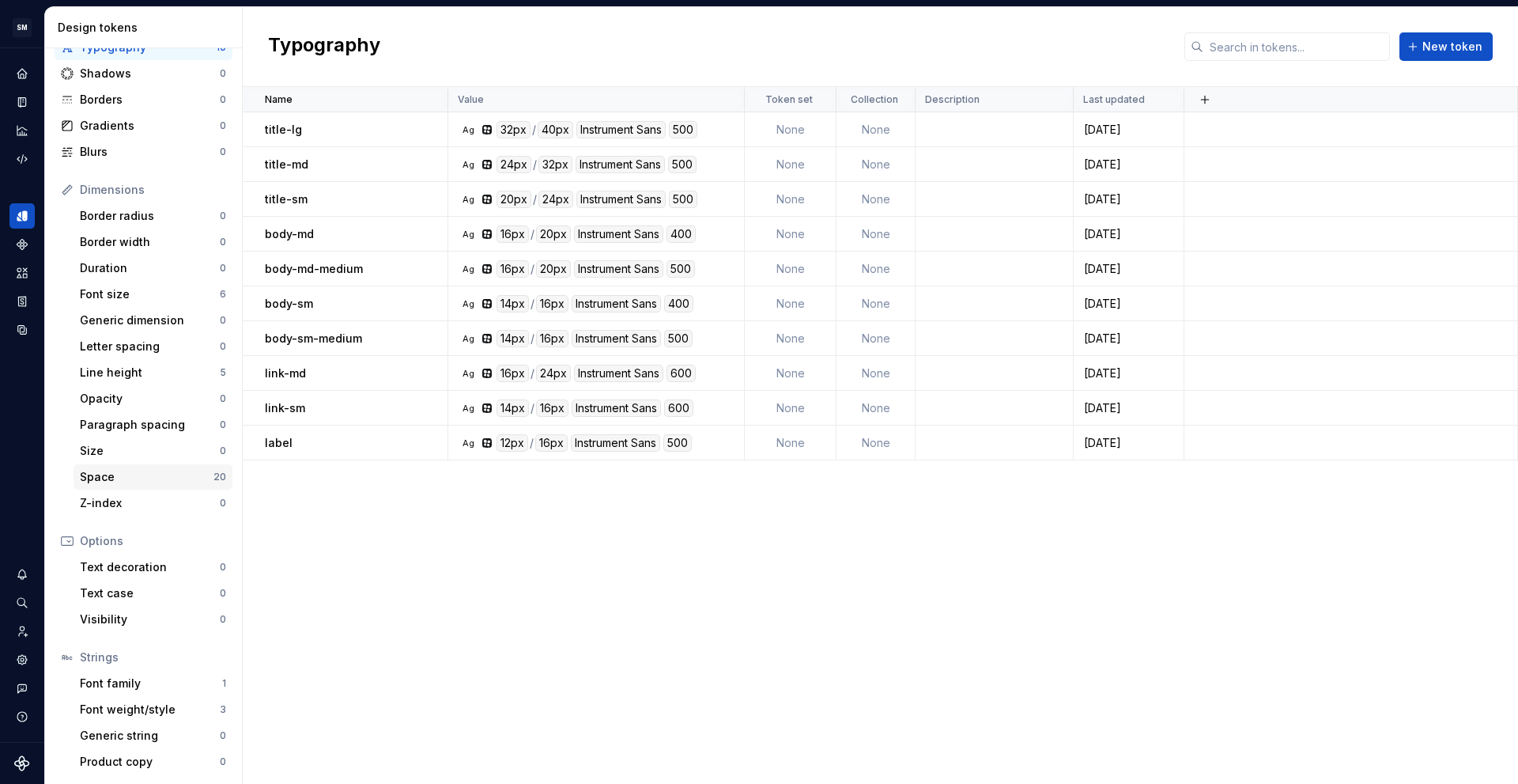
click at [109, 482] on div "Space" at bounding box center [147, 477] width 134 height 16
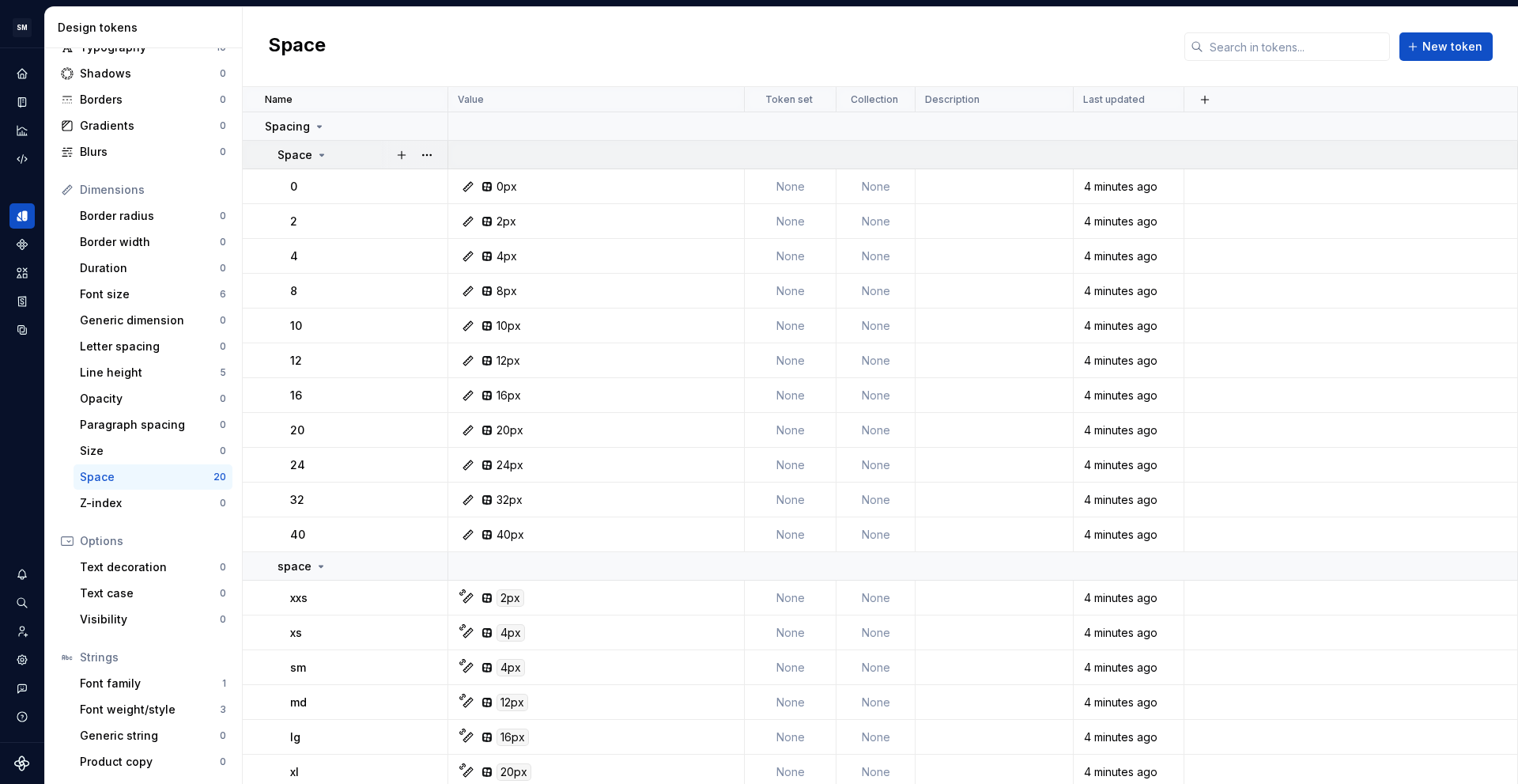
click at [346, 160] on div "Space" at bounding box center [362, 155] width 169 height 16
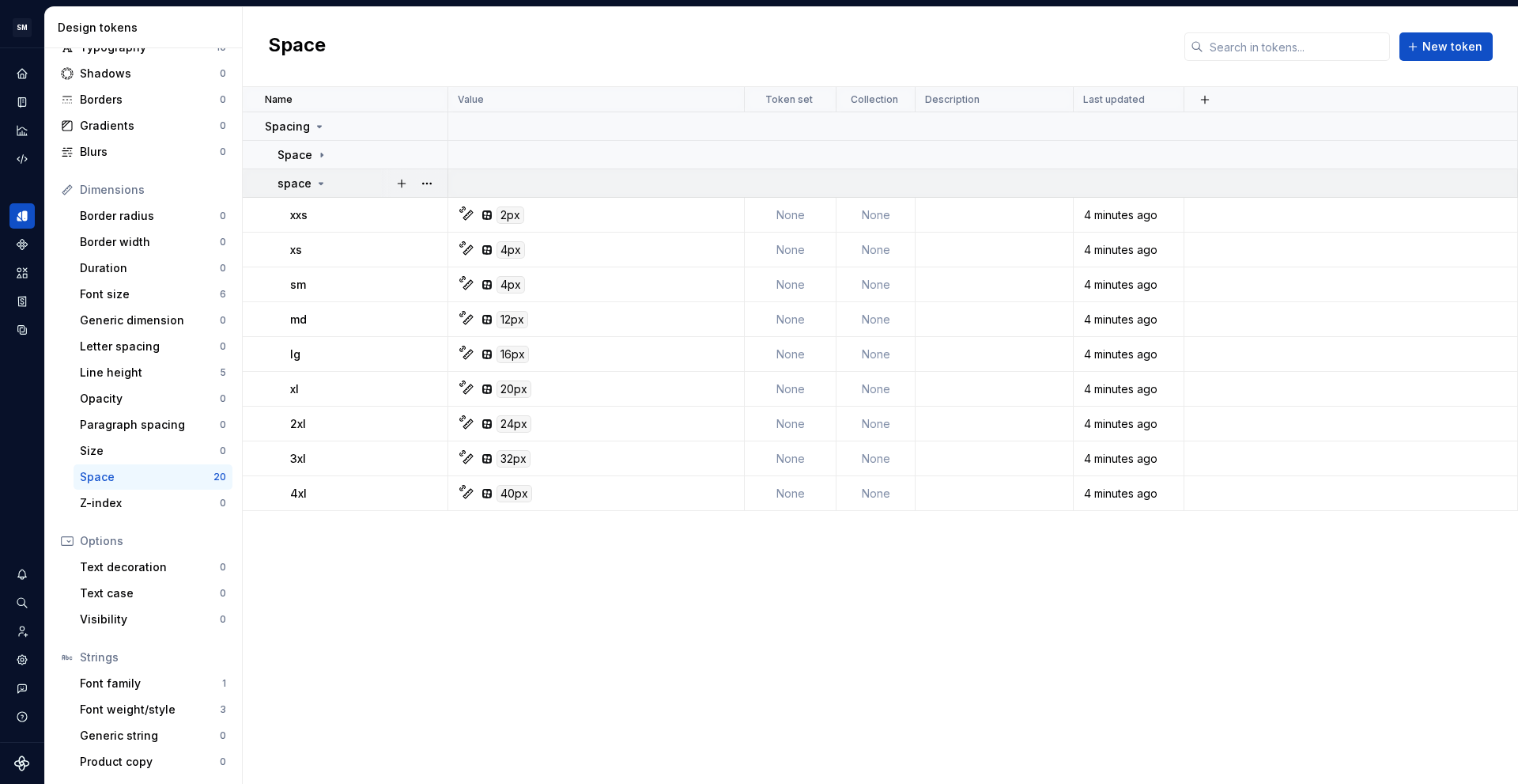
click at [342, 181] on div "space" at bounding box center [362, 184] width 169 height 16
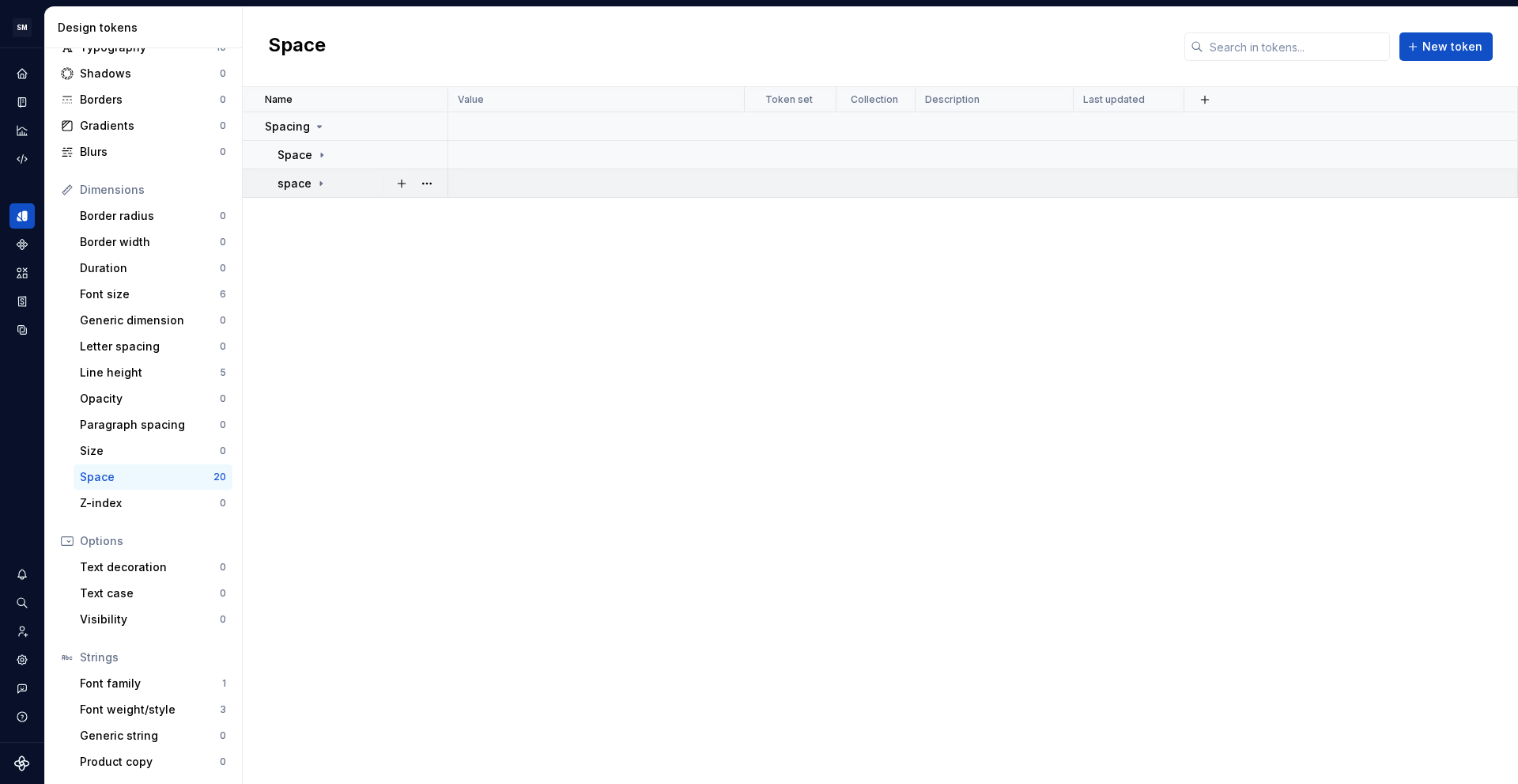
click at [342, 181] on div "space" at bounding box center [362, 184] width 169 height 16
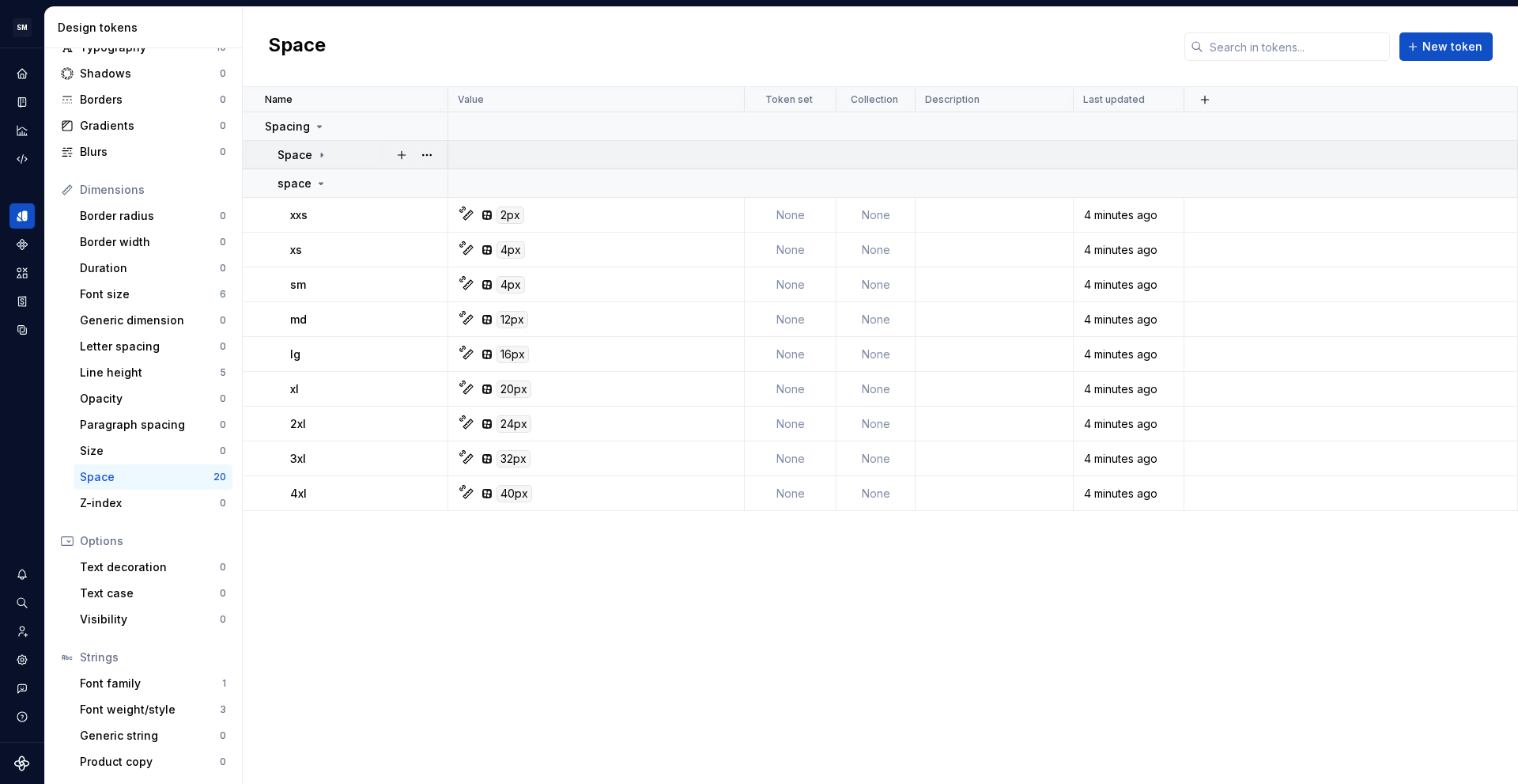
click at [338, 158] on div "Space" at bounding box center [362, 155] width 169 height 16
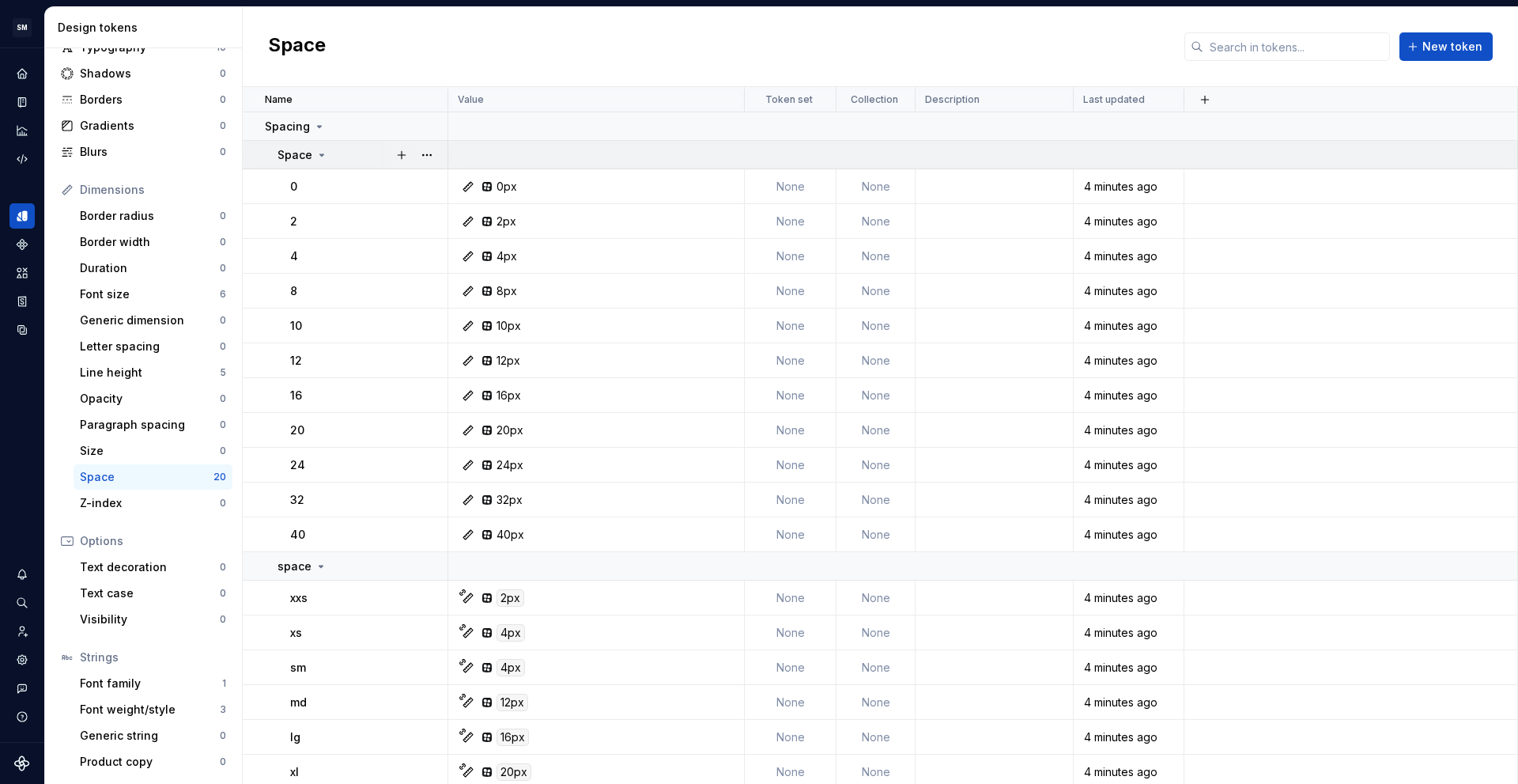
click at [338, 158] on div "Space" at bounding box center [362, 155] width 169 height 16
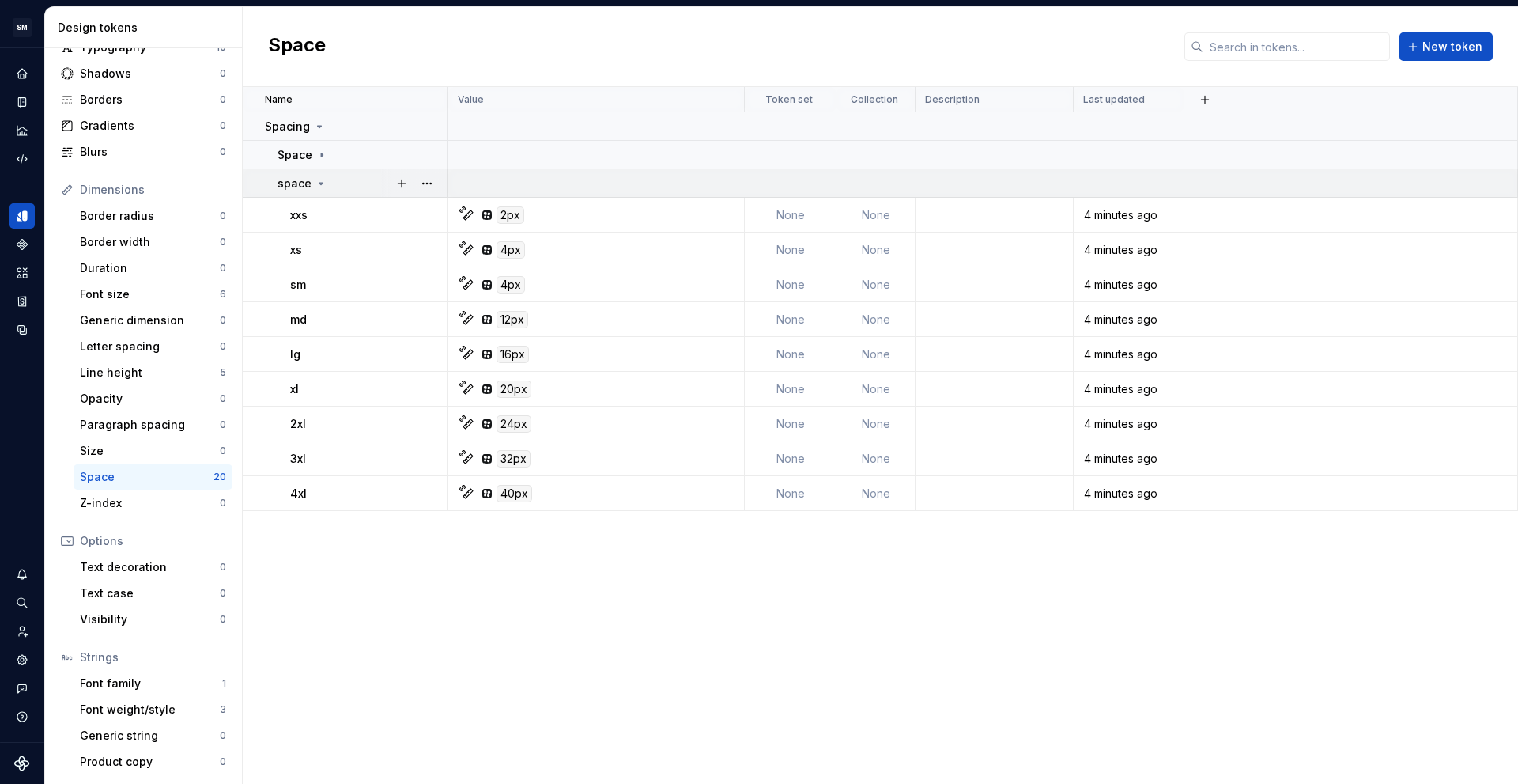
click at [331, 194] on td "space" at bounding box center [346, 183] width 206 height 28
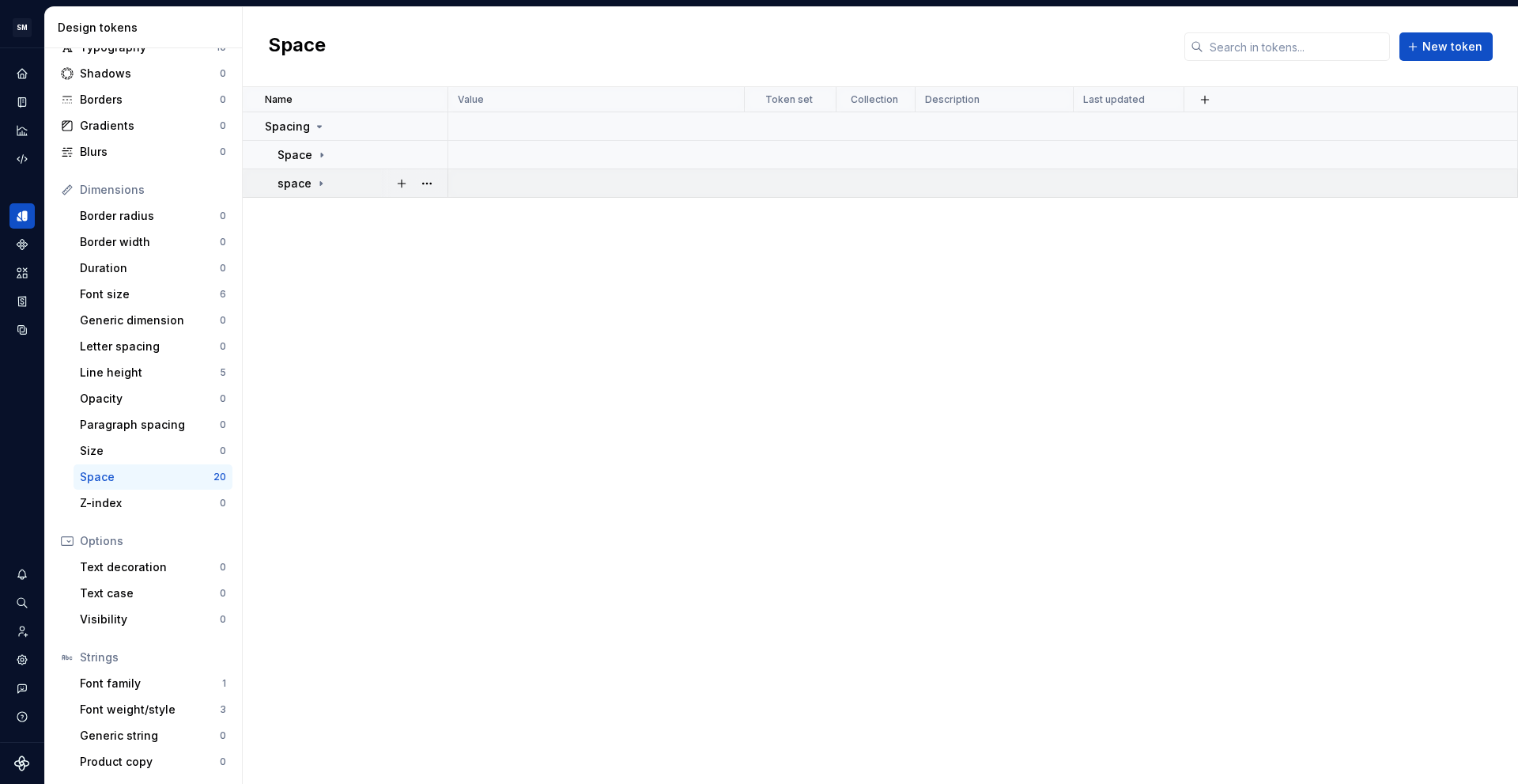
click at [331, 191] on td "space" at bounding box center [346, 183] width 206 height 28
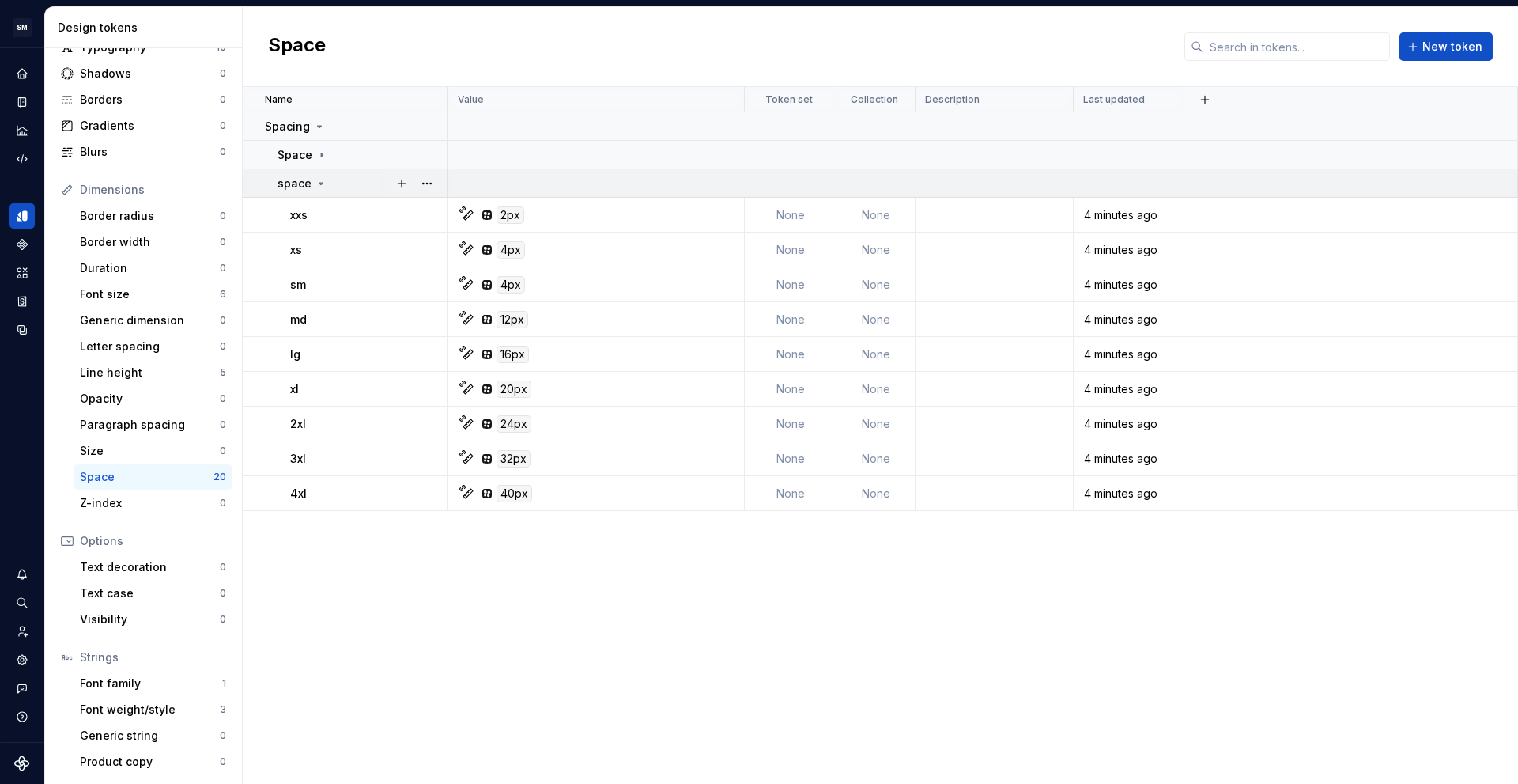
click at [325, 184] on icon at bounding box center [321, 183] width 13 height 13
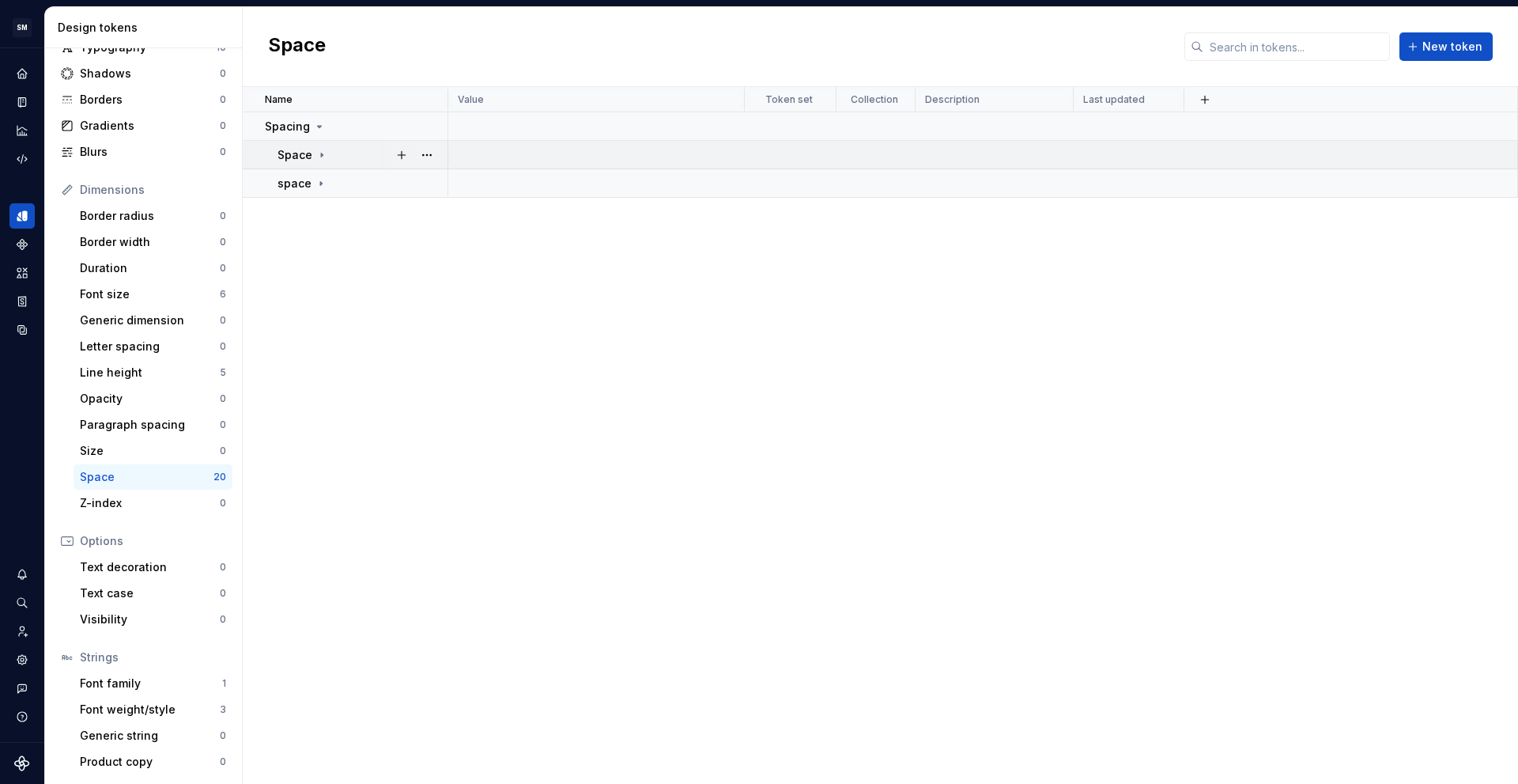
click at [307, 166] on td "Space" at bounding box center [346, 155] width 206 height 28
